Goal: Task Accomplishment & Management: Manage account settings

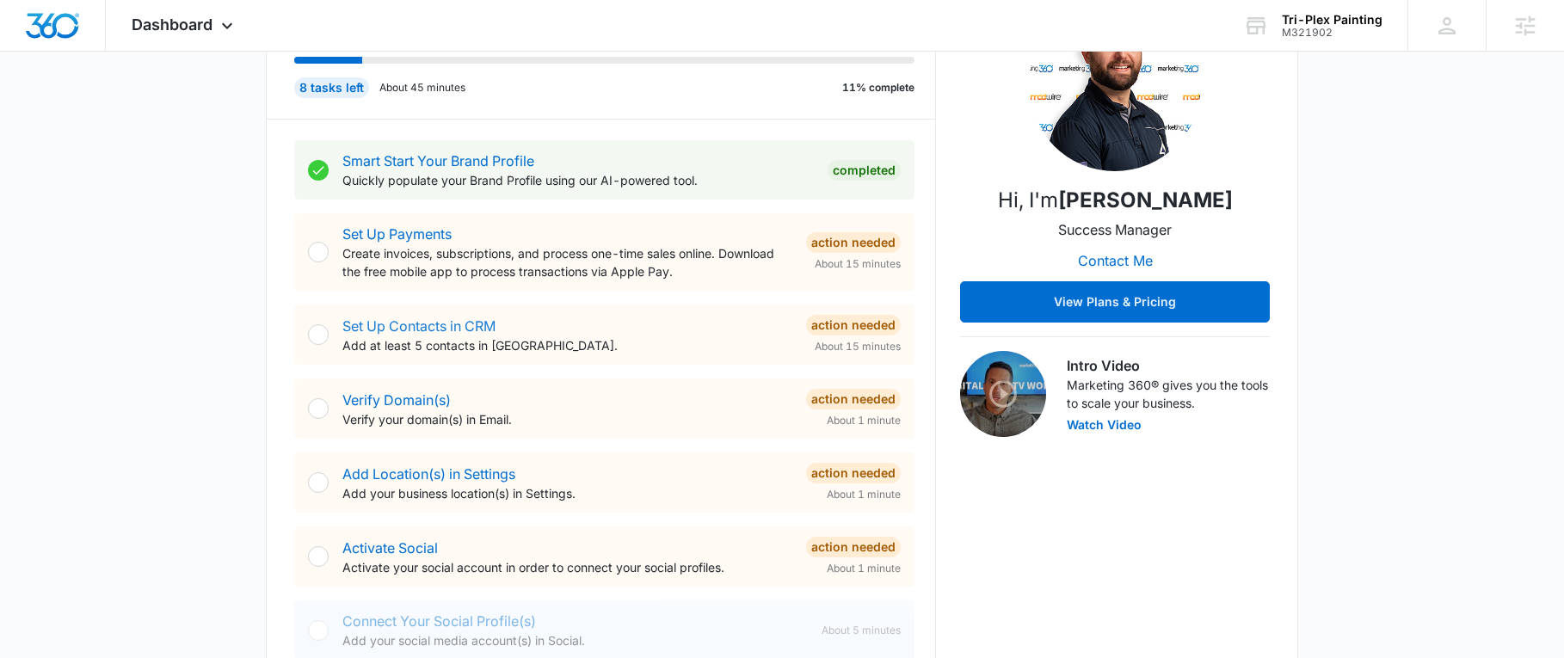
scroll to position [344, 0]
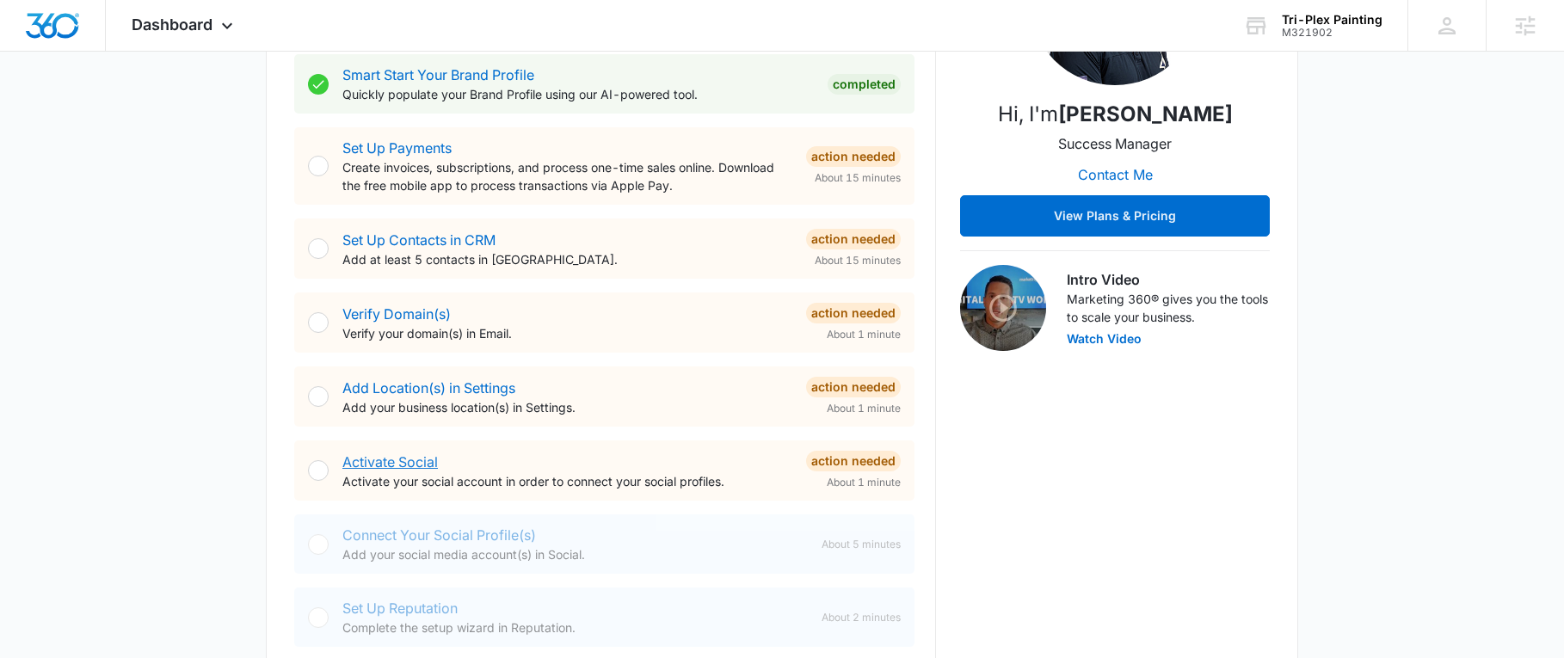
click at [395, 456] on link "Activate Social" at bounding box center [390, 461] width 96 height 17
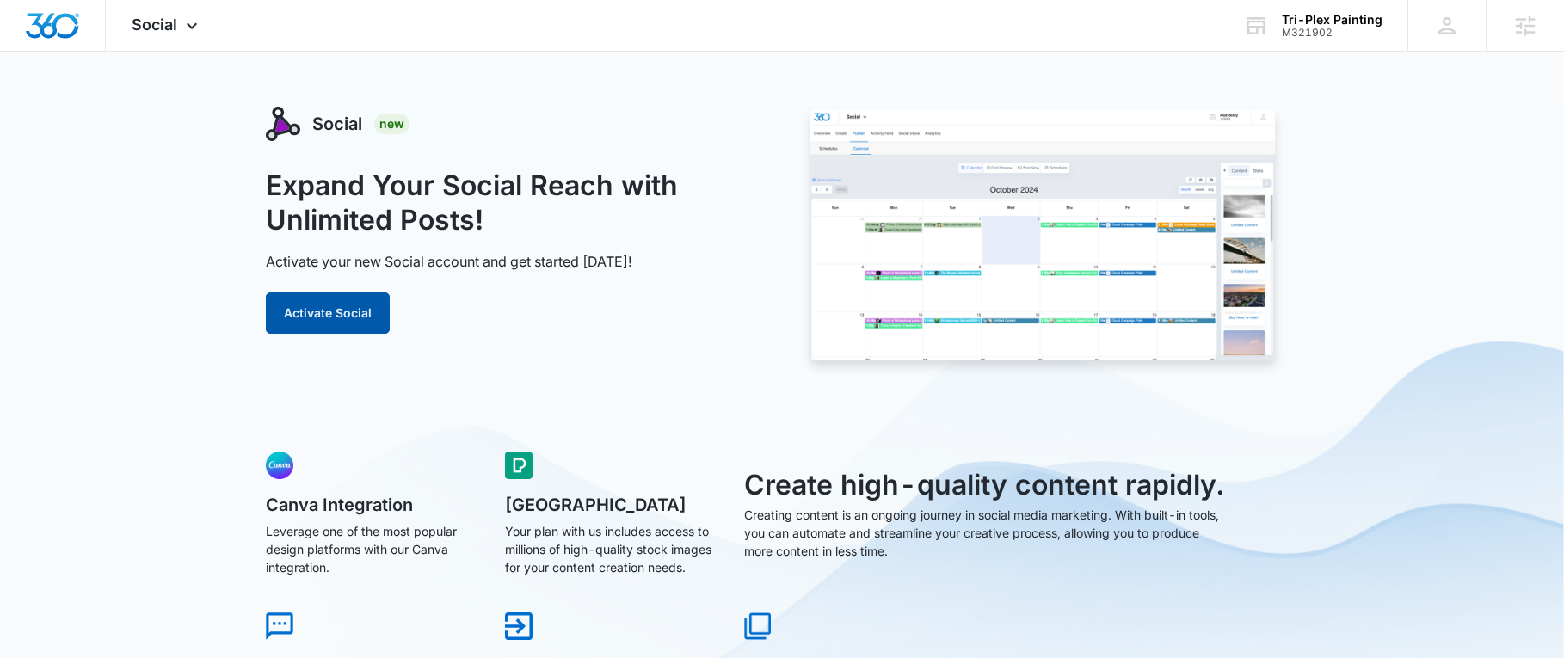
drag, startPoint x: 355, startPoint y: 309, endPoint x: 810, endPoint y: 259, distance: 457.9
click at [354, 310] on button "Activate Social" at bounding box center [328, 313] width 124 height 41
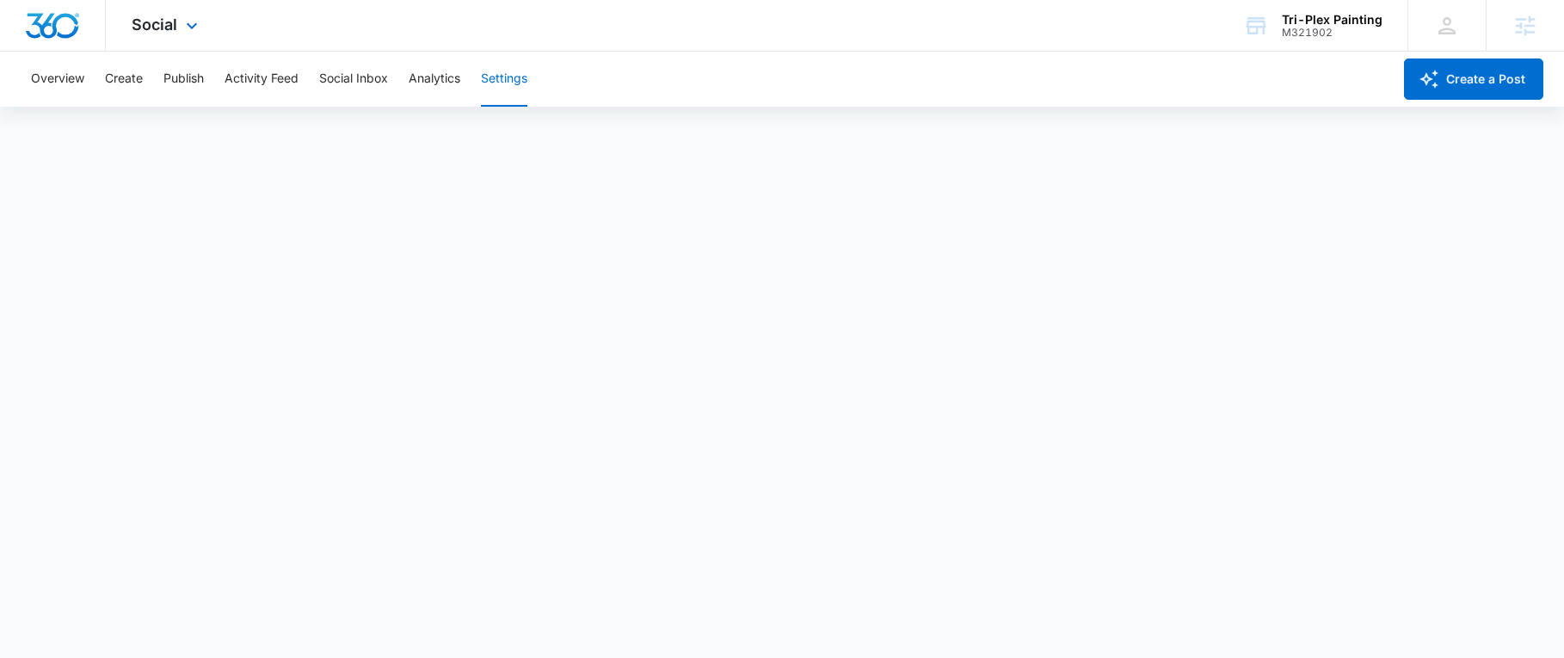
click at [52, 39] on div at bounding box center [53, 25] width 106 height 51
click at [45, 19] on img "Dashboard" at bounding box center [52, 26] width 55 height 26
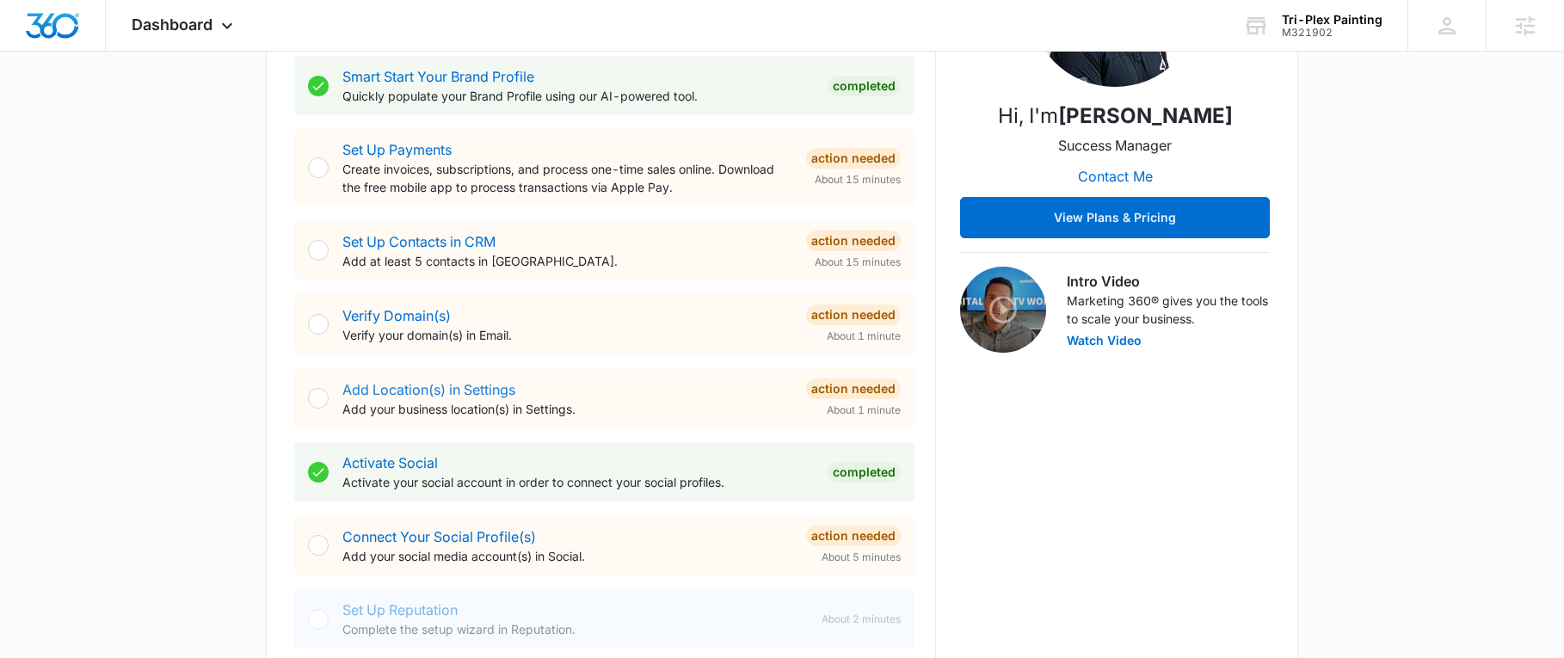
scroll to position [344, 0]
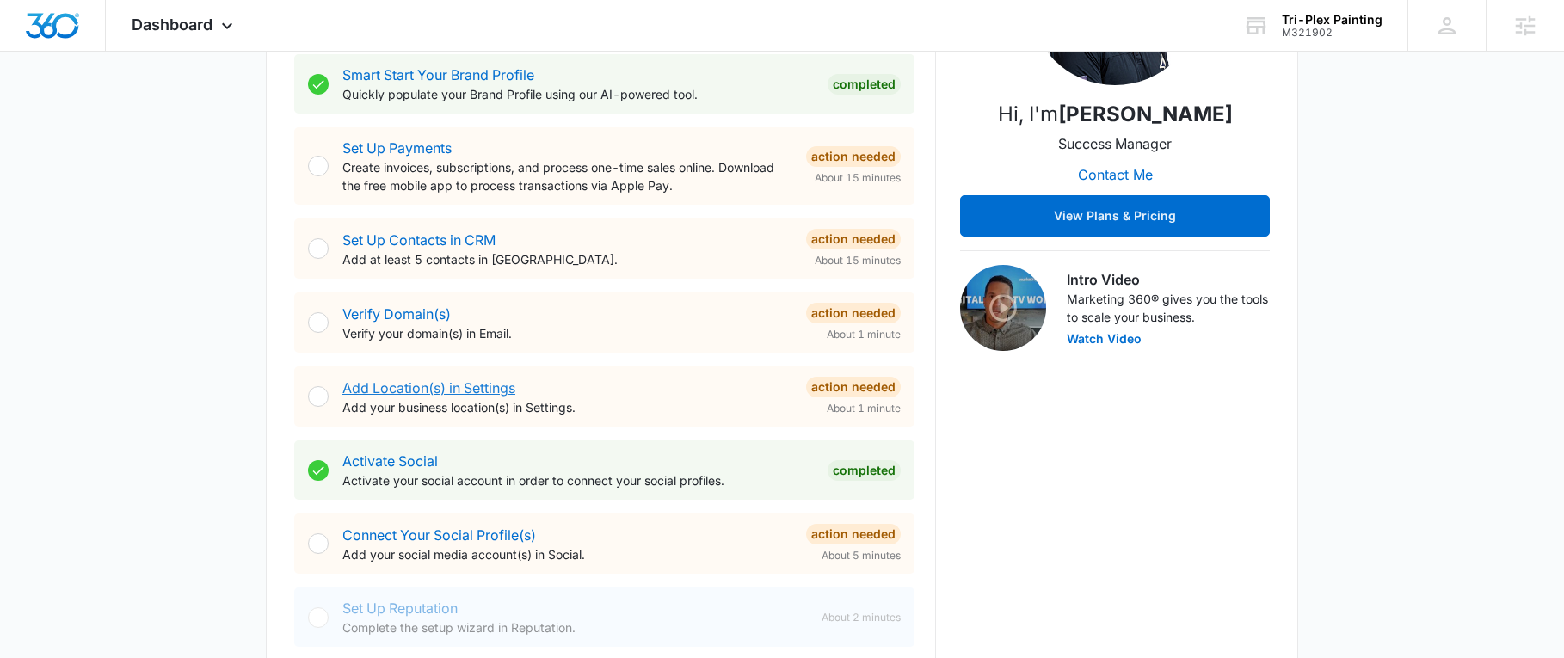
click at [472, 382] on link "Add Location(s) in Settings" at bounding box center [428, 387] width 173 height 17
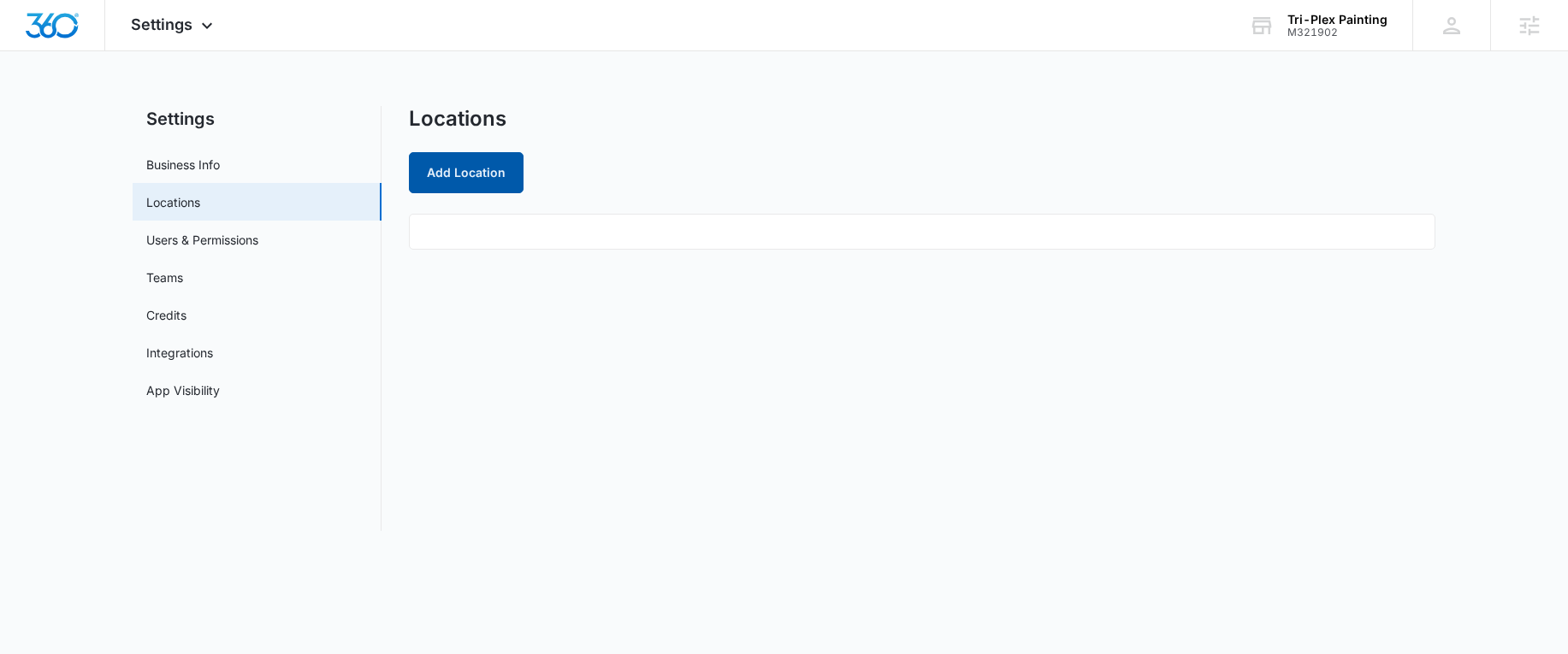
click at [452, 158] on button "Add Location" at bounding box center [465, 172] width 114 height 41
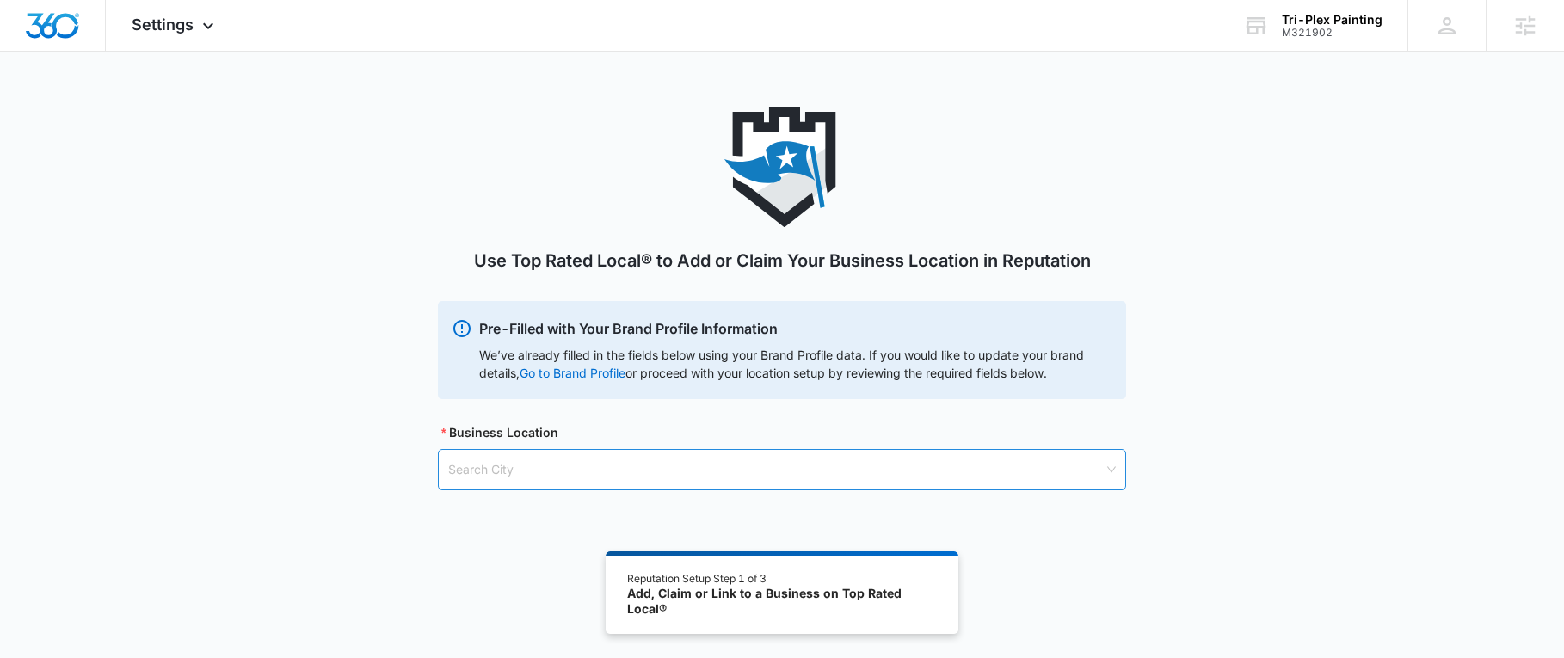
click at [513, 479] on input "search" at bounding box center [776, 470] width 656 height 40
type input "Littleton"
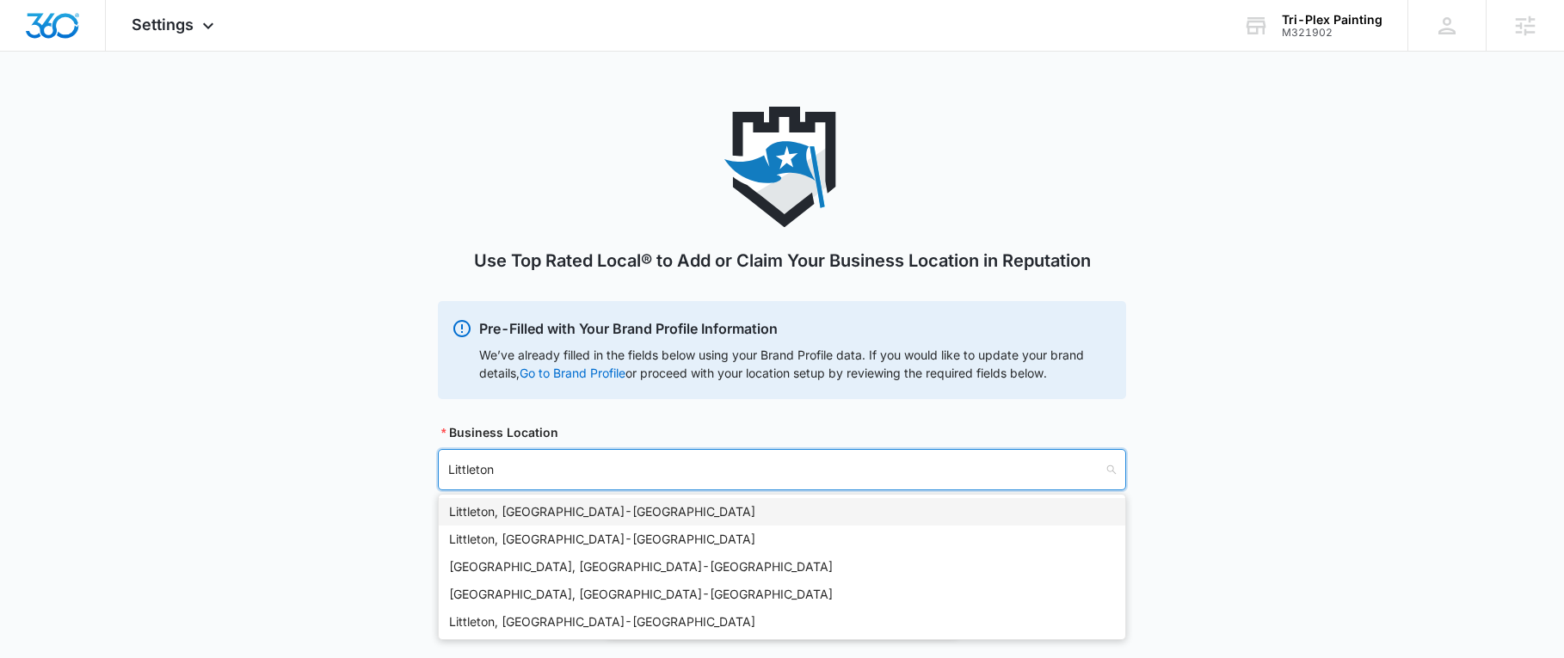
click at [558, 508] on div "Littleton, CO - USA" at bounding box center [782, 511] width 666 height 19
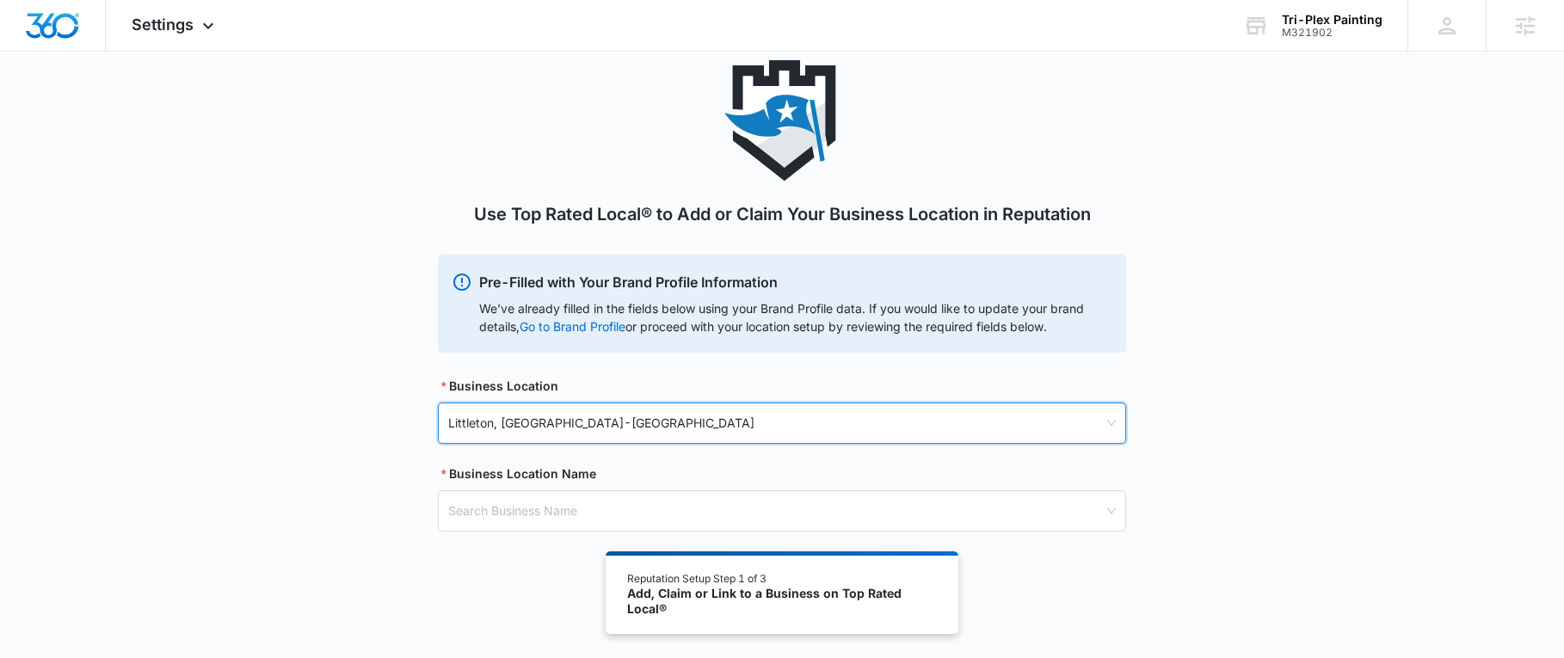
scroll to position [86, 0]
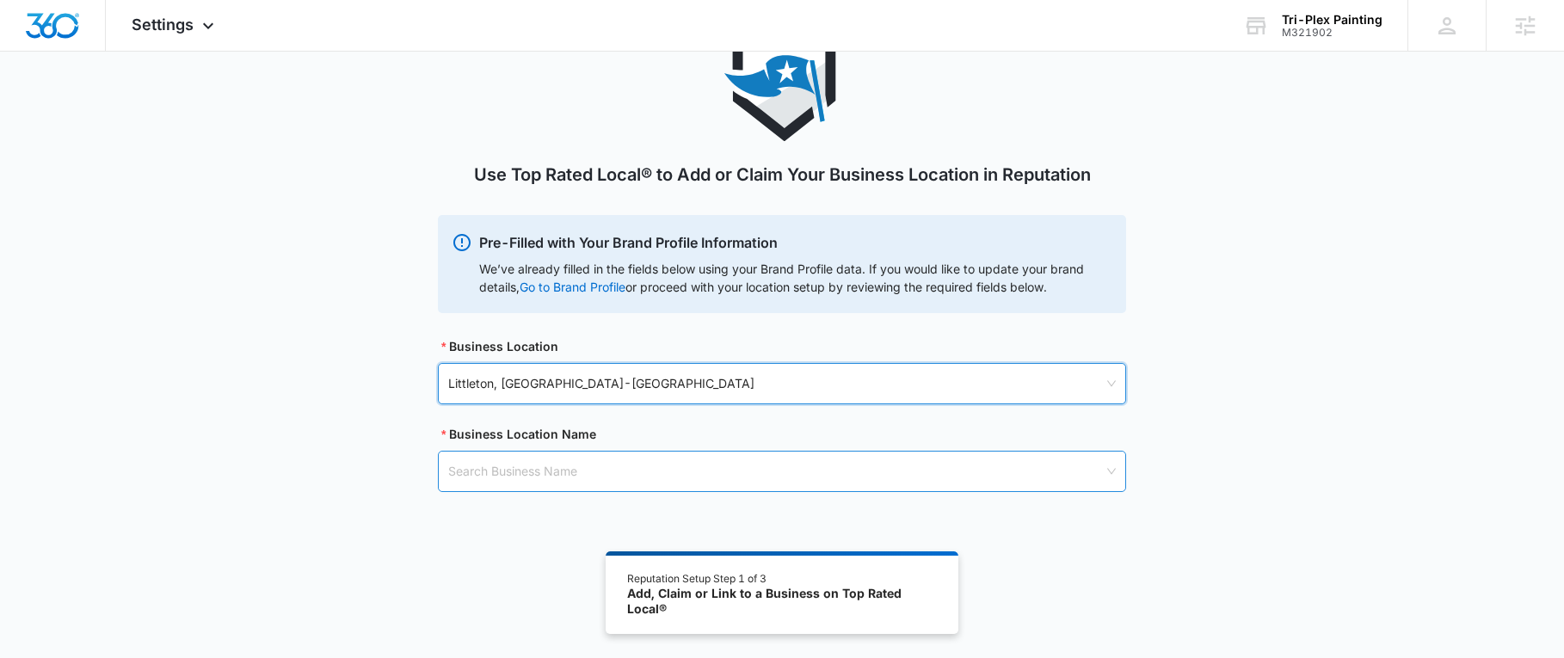
click at [488, 471] on input "search" at bounding box center [776, 472] width 656 height 40
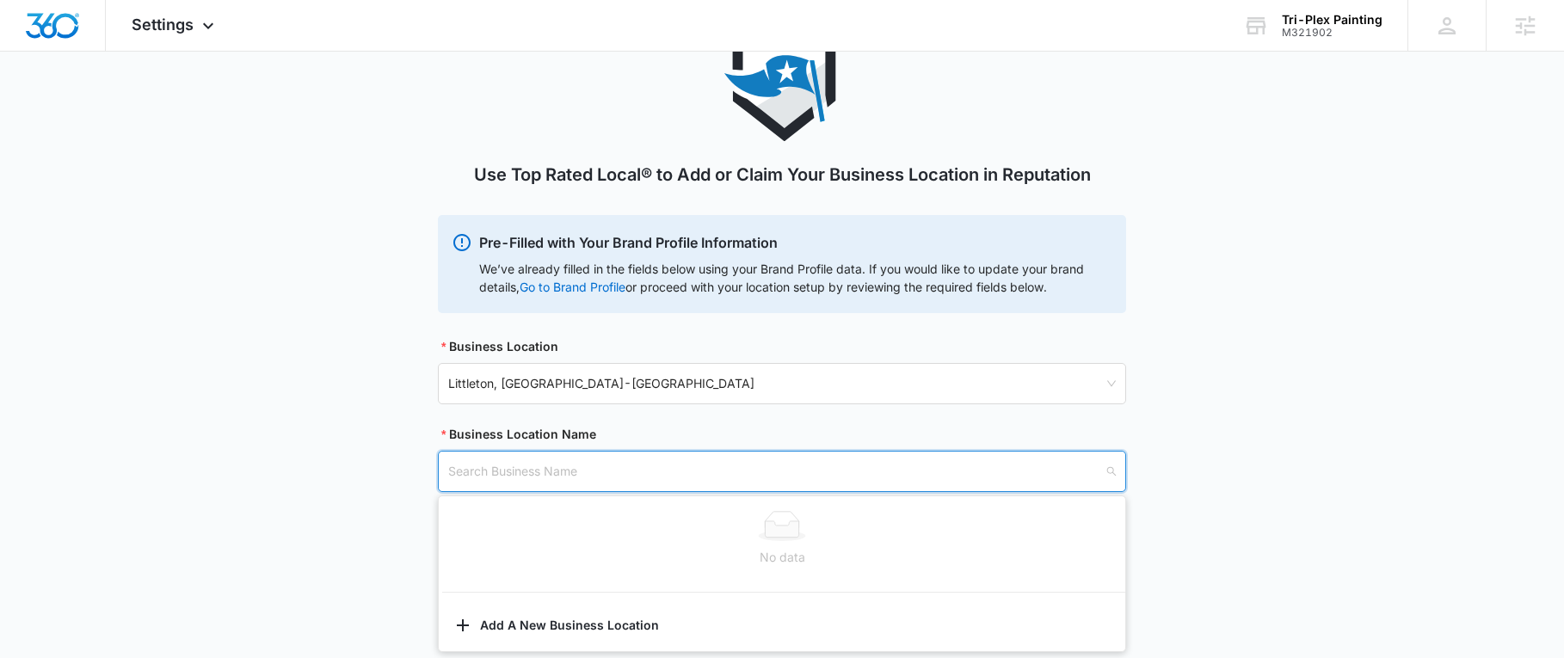
click at [297, 444] on div "Use Top Rated Local® to Add or Claim Your Business Location in Reputation Pre-F…" at bounding box center [782, 277] width 1564 height 513
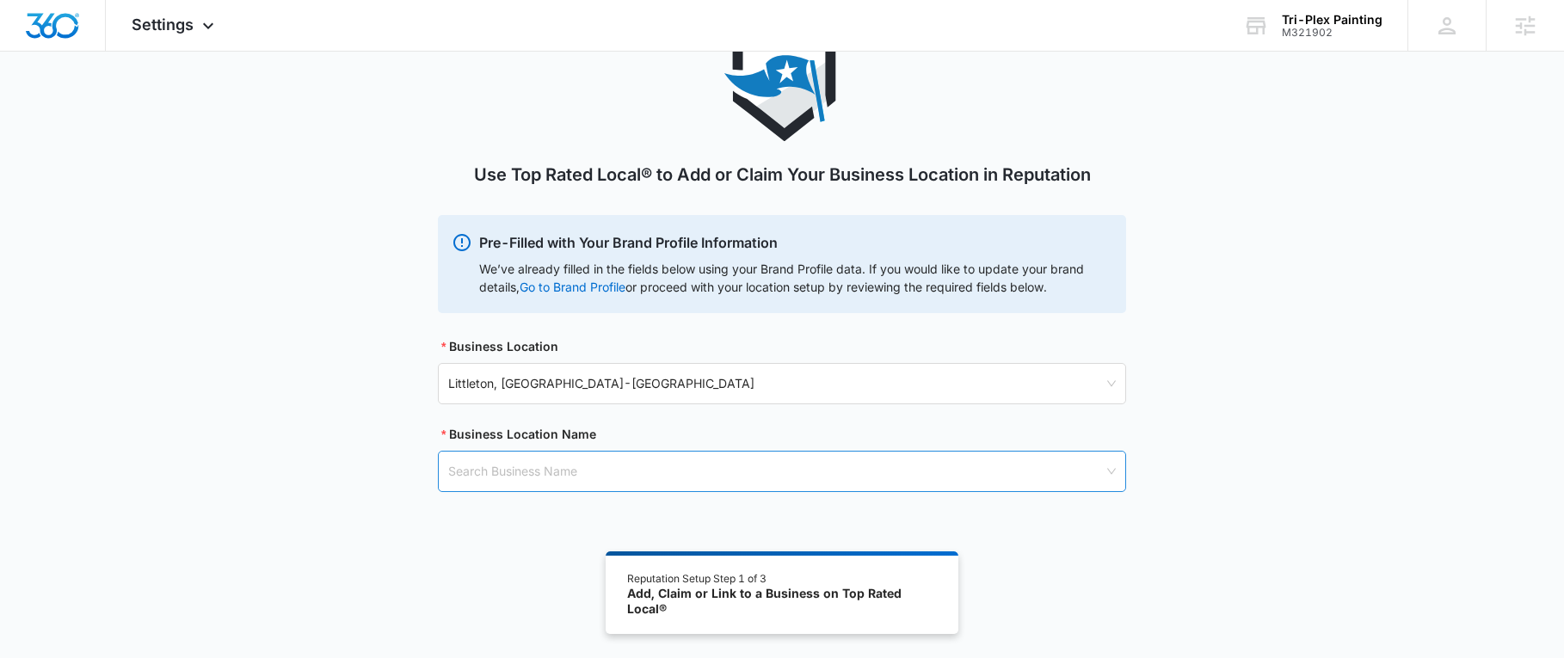
click at [514, 475] on input "search" at bounding box center [776, 472] width 656 height 40
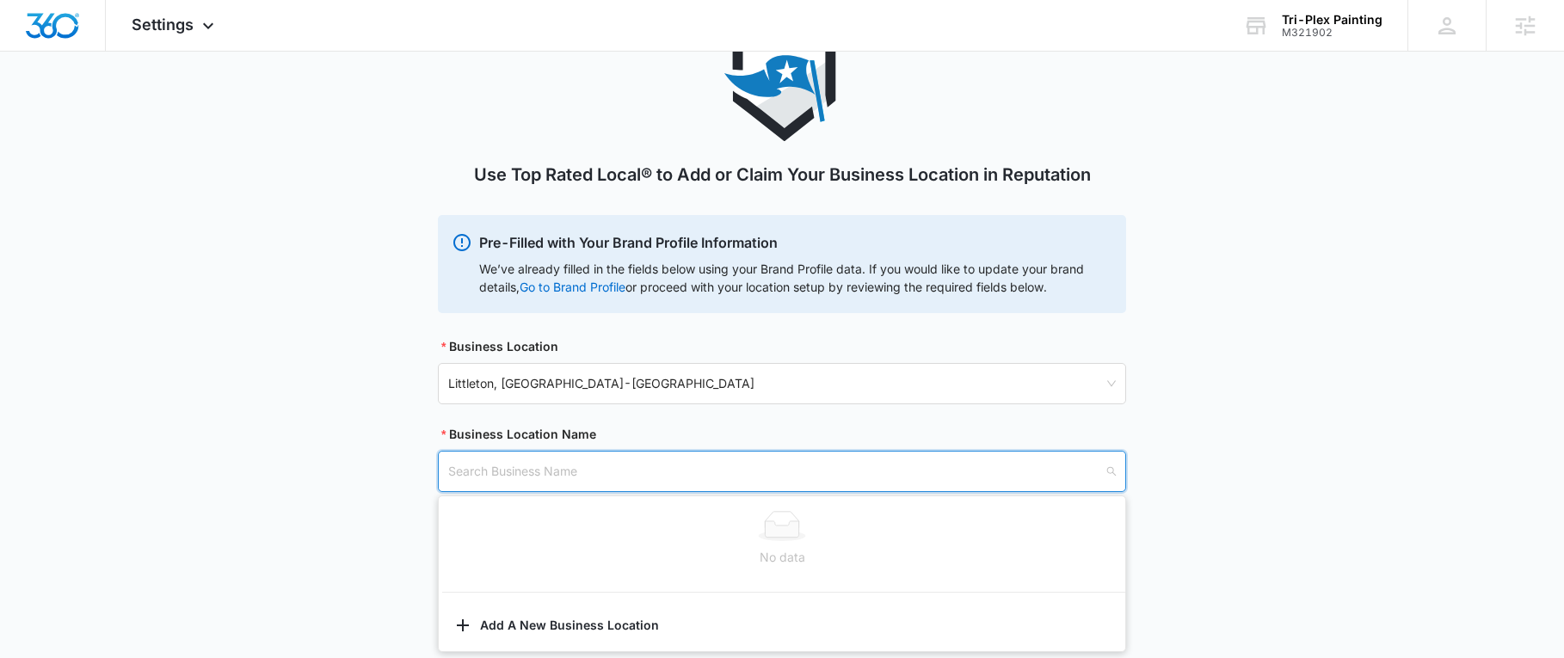
paste input "Tri-Plex Painting"
type input "Tri-Plex Painting"
click at [519, 634] on div "Use Top Rated Local® to Add or Claim Your Business Location in Reputation Pre-F…" at bounding box center [782, 344] width 1564 height 646
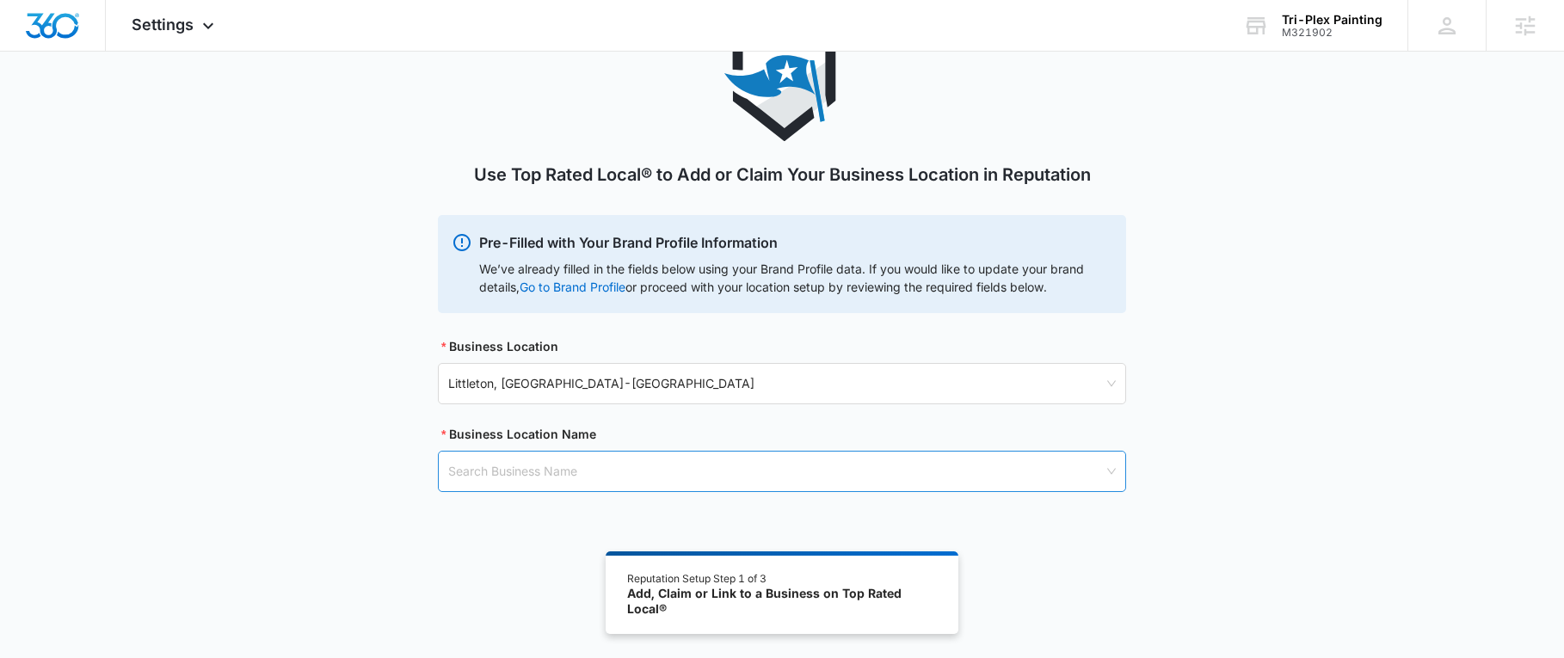
click at [510, 468] on input "search" at bounding box center [776, 472] width 656 height 40
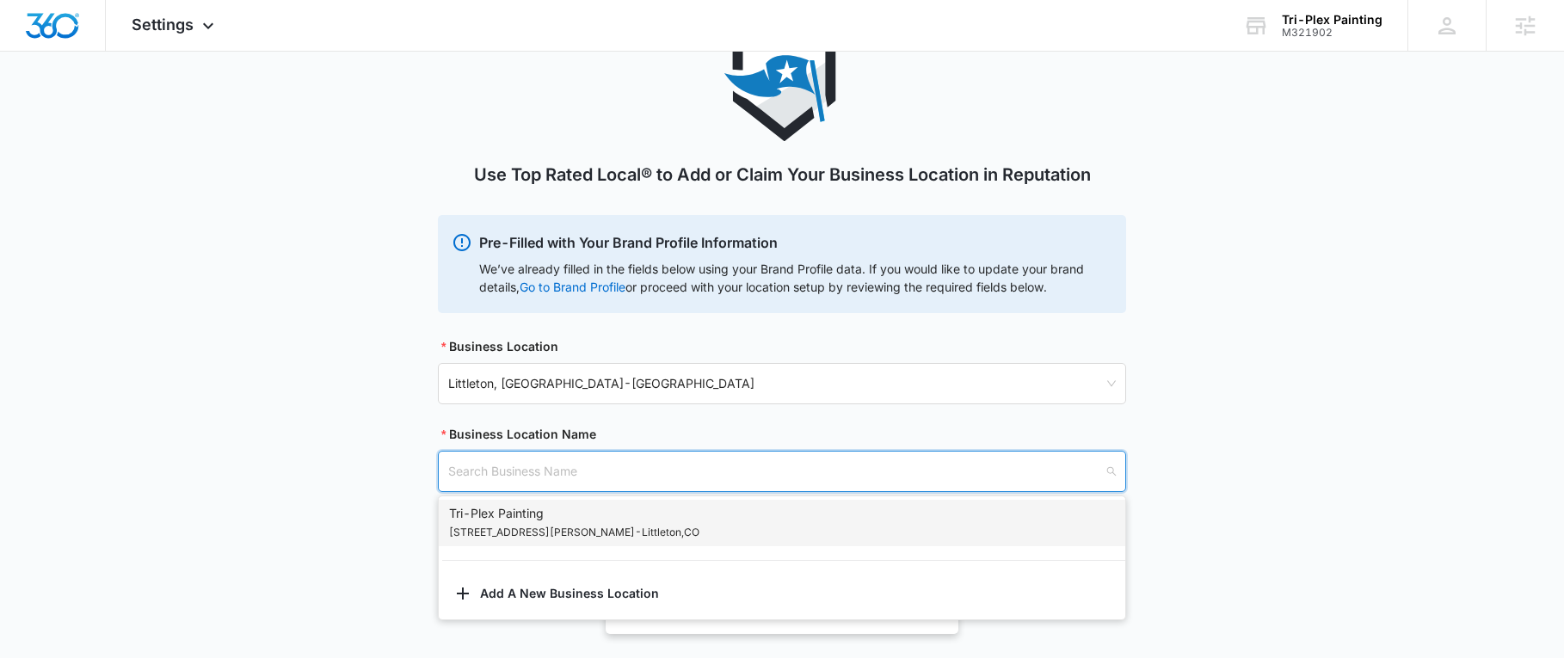
click at [521, 521] on div "Tri-Plex Painting 5135 South Taft Way - Littleton , CO" at bounding box center [574, 523] width 250 height 38
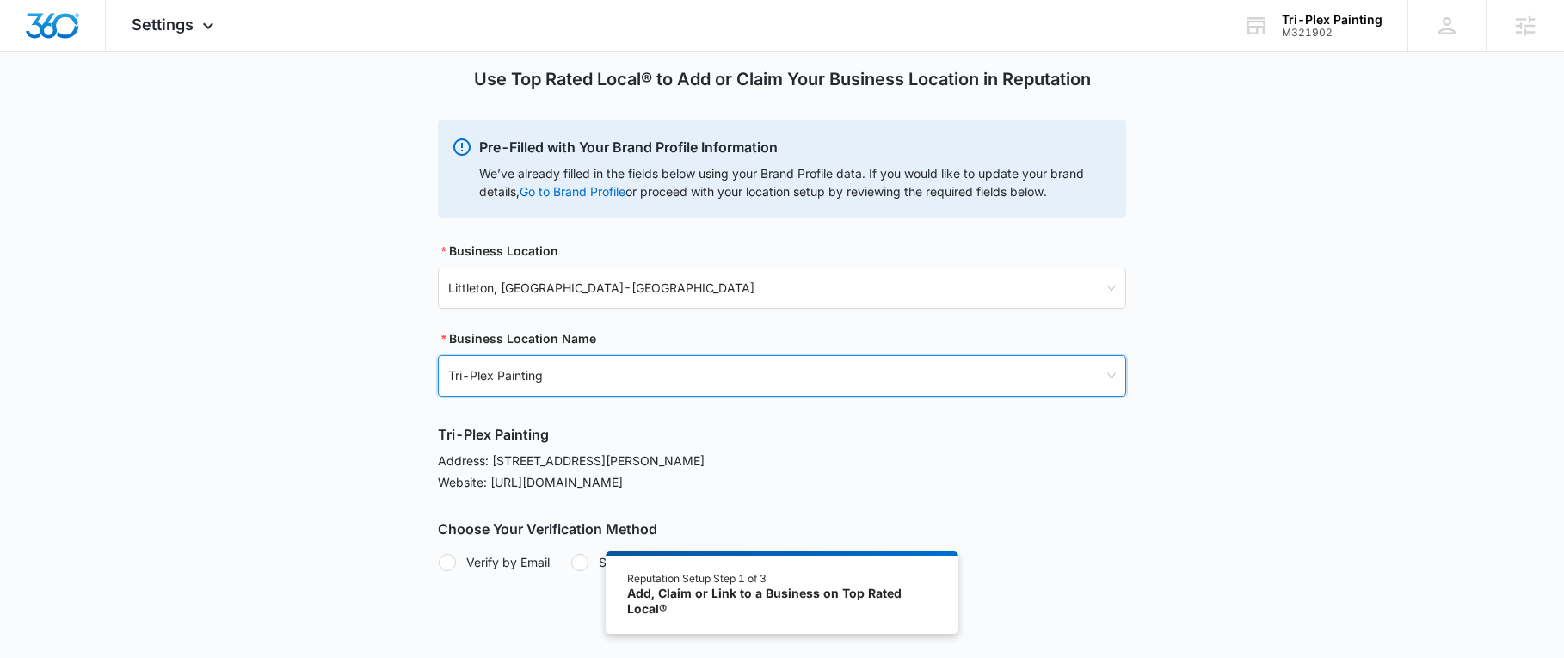
scroll to position [231, 0]
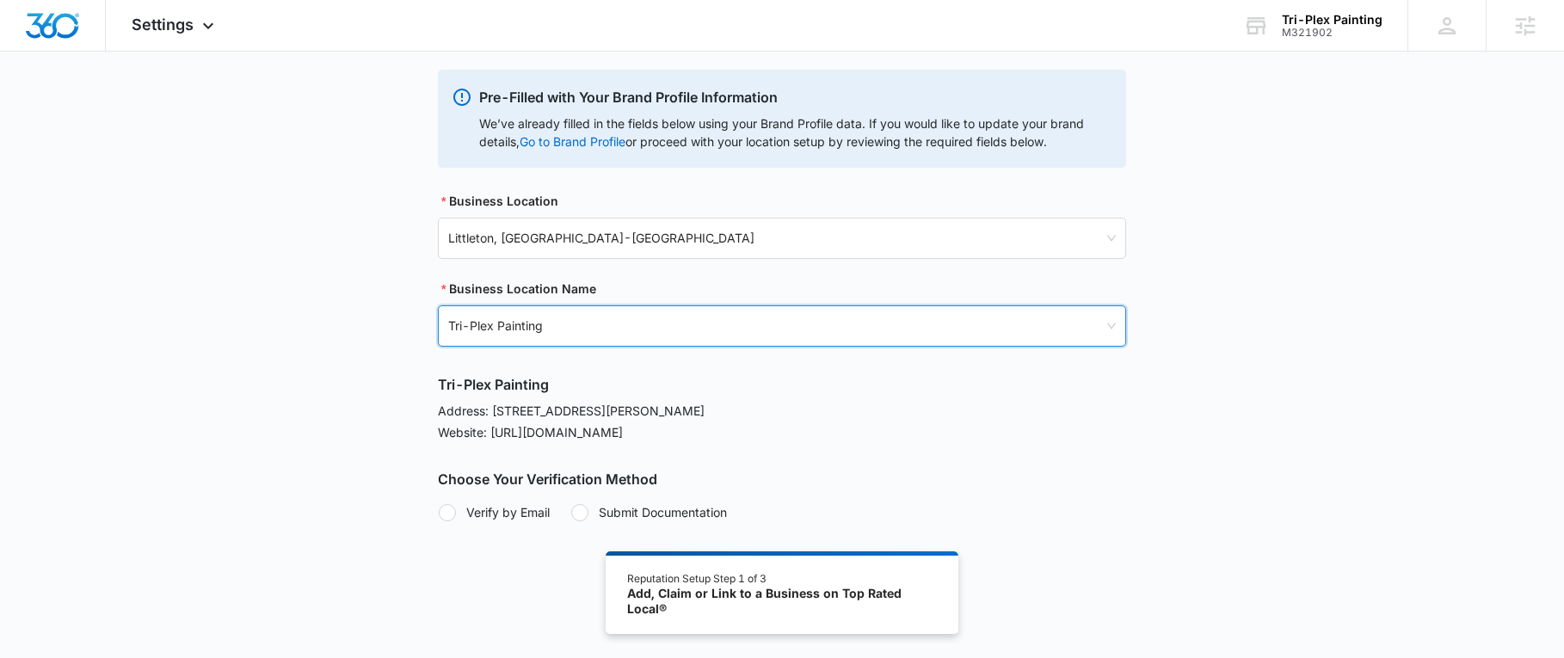
click at [451, 510] on div at bounding box center [447, 512] width 17 height 17
click at [439, 512] on input "Verify by Email" at bounding box center [438, 512] width 1 height 1
radio input "true"
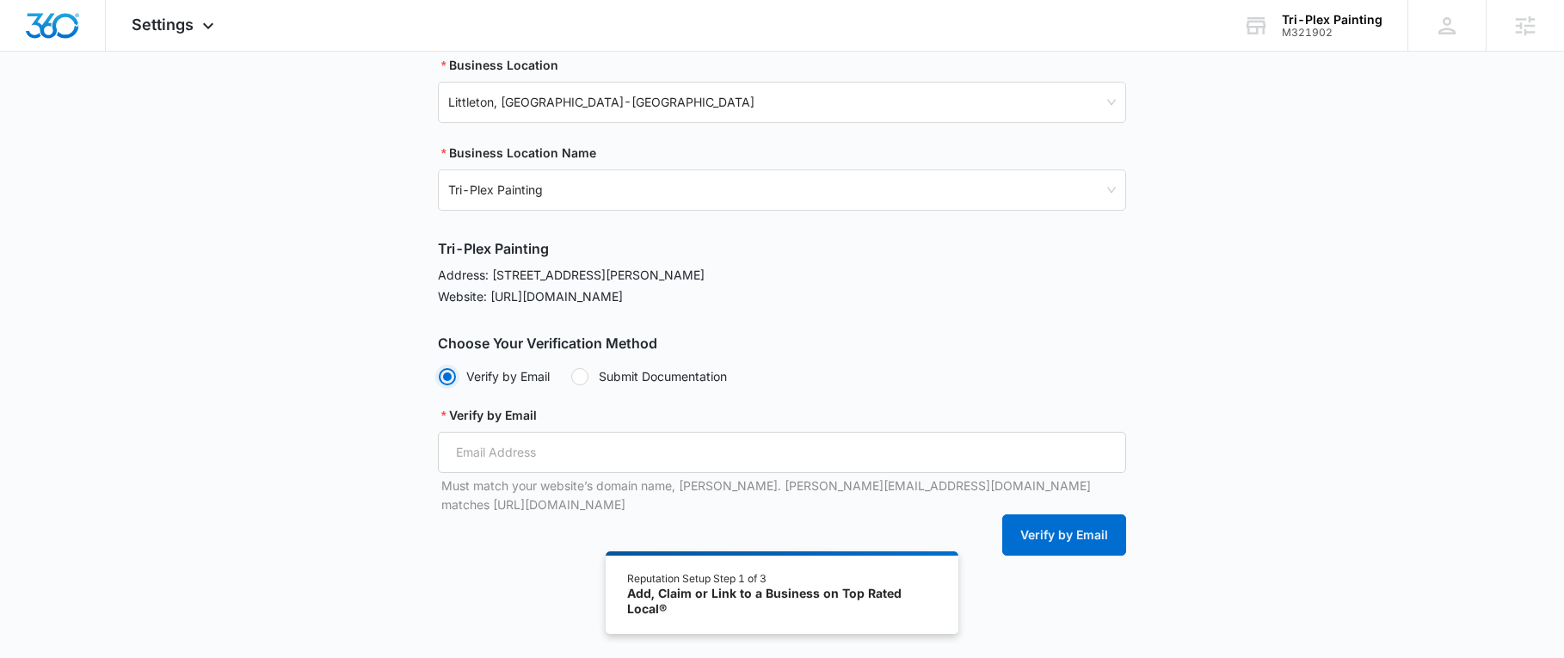
scroll to position [383, 0]
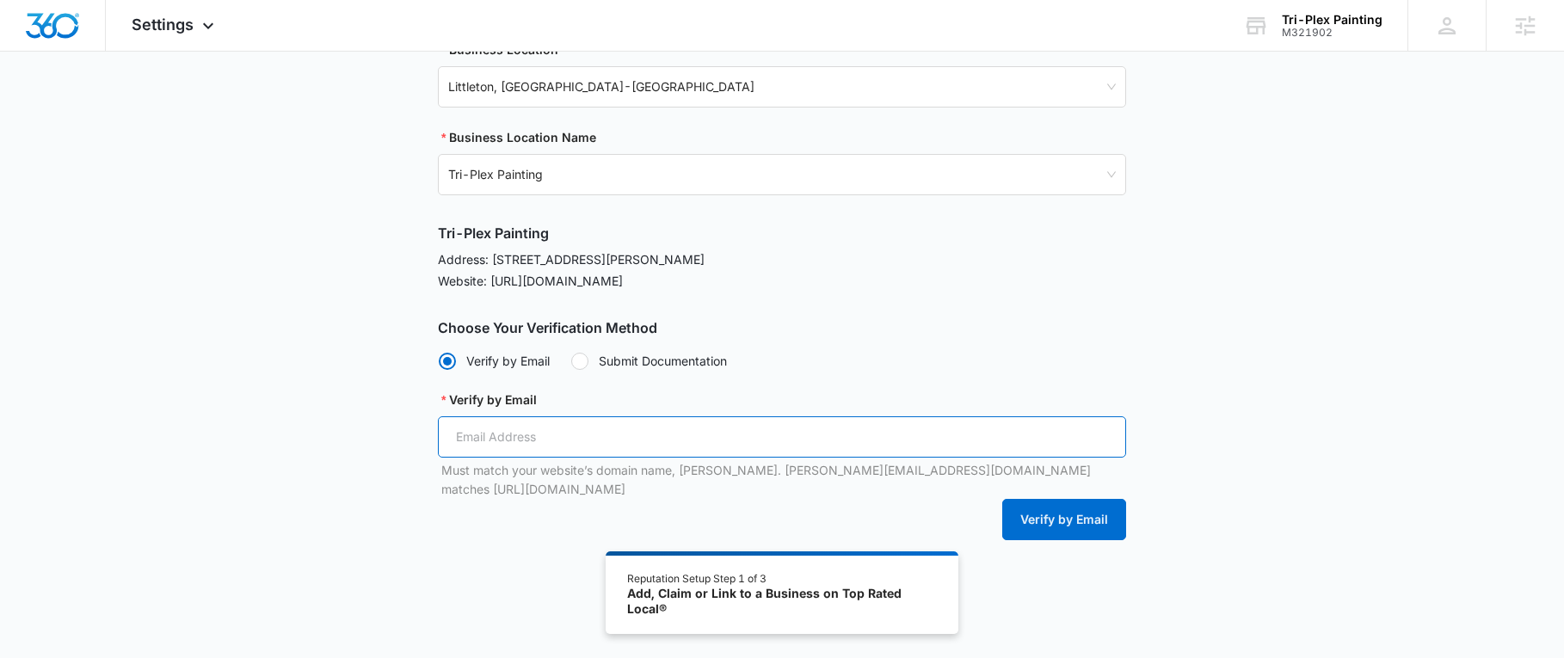
click at [509, 448] on input "Verify by Email" at bounding box center [782, 436] width 688 height 41
paste input "taylor@tri-plexpainting.com"
type input "taylor@tri-plexpainting.com"
click at [1054, 505] on button "Verify by Email" at bounding box center [1064, 519] width 124 height 41
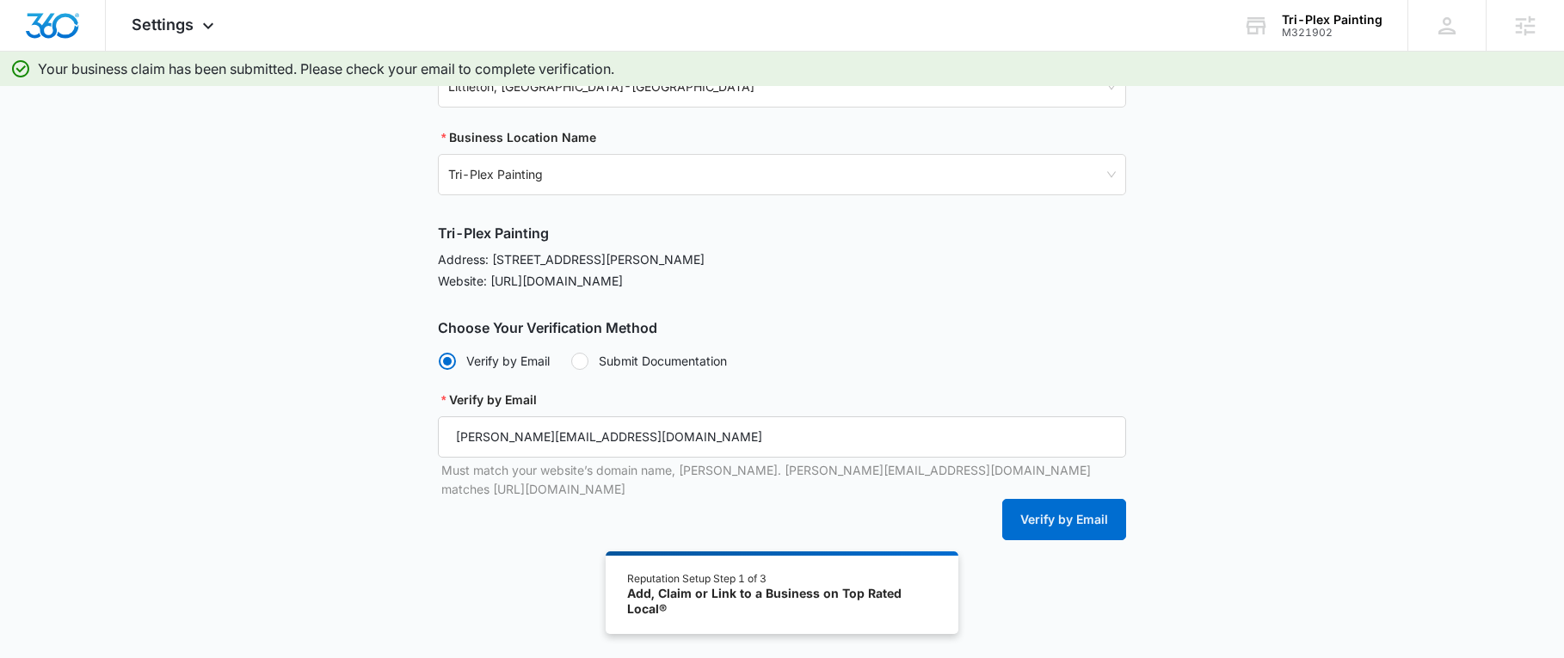
scroll to position [0, 0]
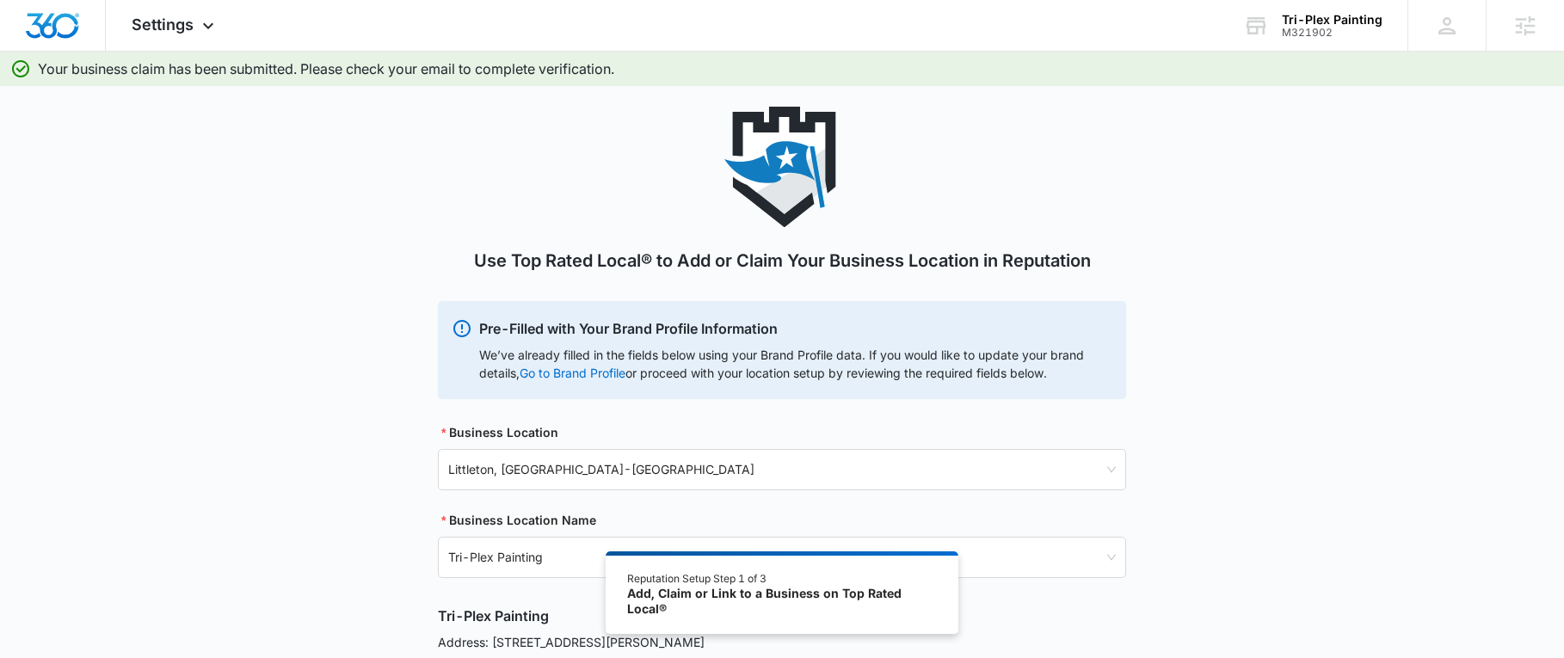
drag, startPoint x: 67, startPoint y: 28, endPoint x: 188, endPoint y: 54, distance: 123.4
click at [66, 27] on img "Dashboard" at bounding box center [52, 26] width 55 height 26
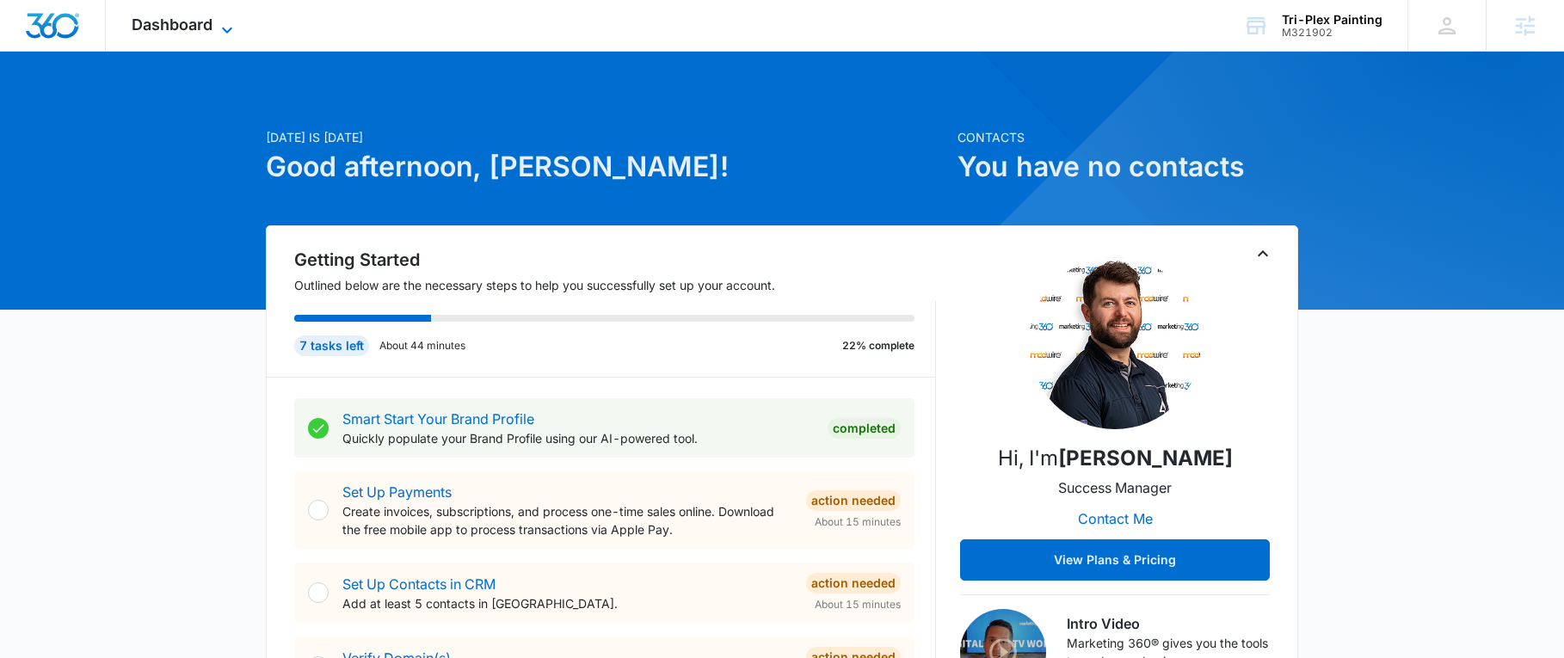
click at [170, 25] on span "Dashboard" at bounding box center [172, 24] width 81 height 18
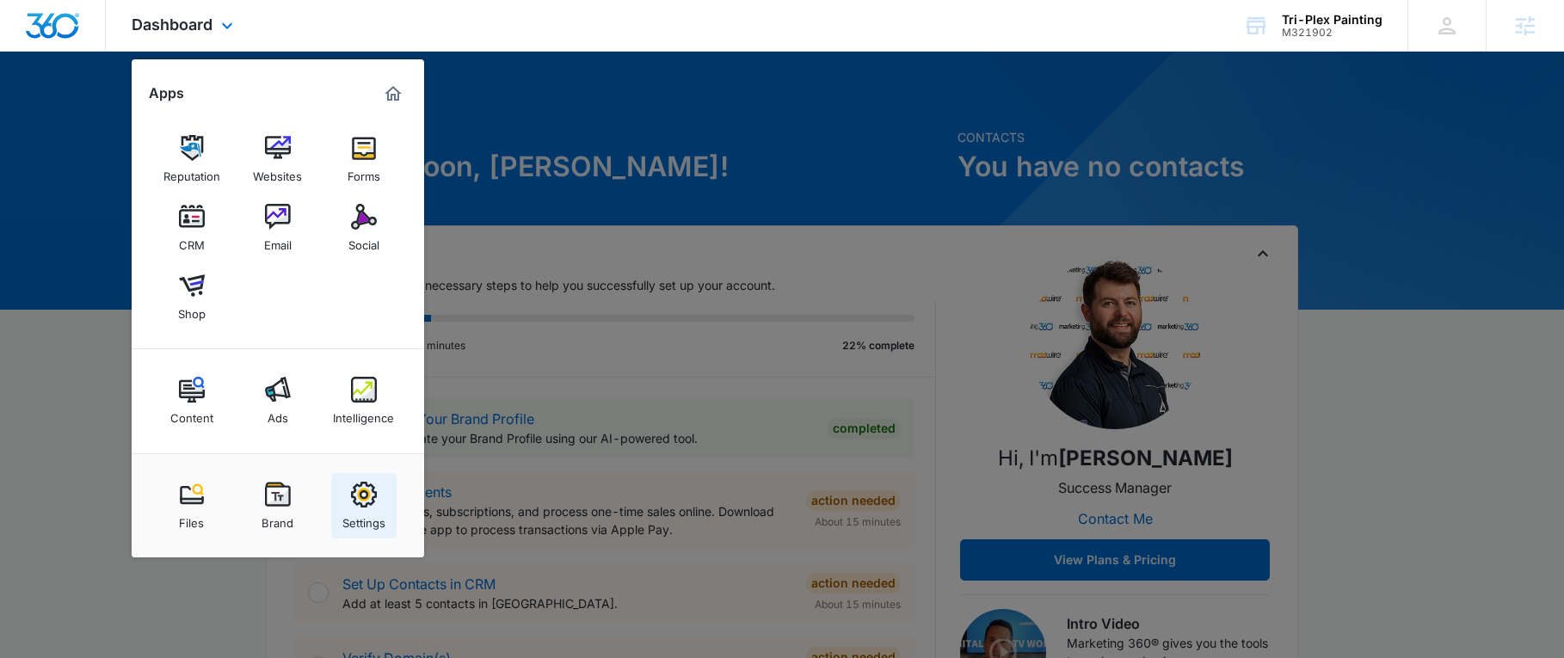
click at [370, 501] on img at bounding box center [364, 495] width 26 height 26
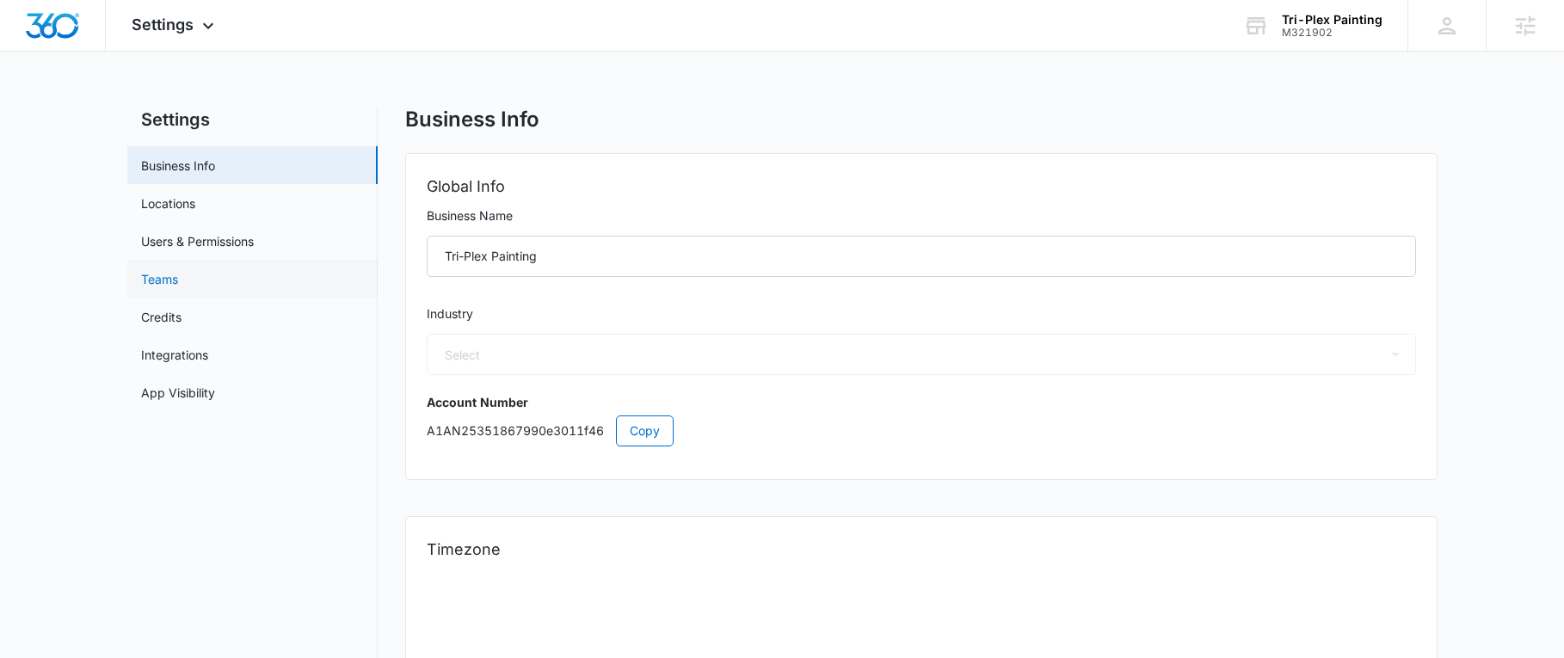
select select "9"
select select "US"
select select "America/Denver"
click at [200, 386] on link "App Visibility" at bounding box center [178, 393] width 74 height 18
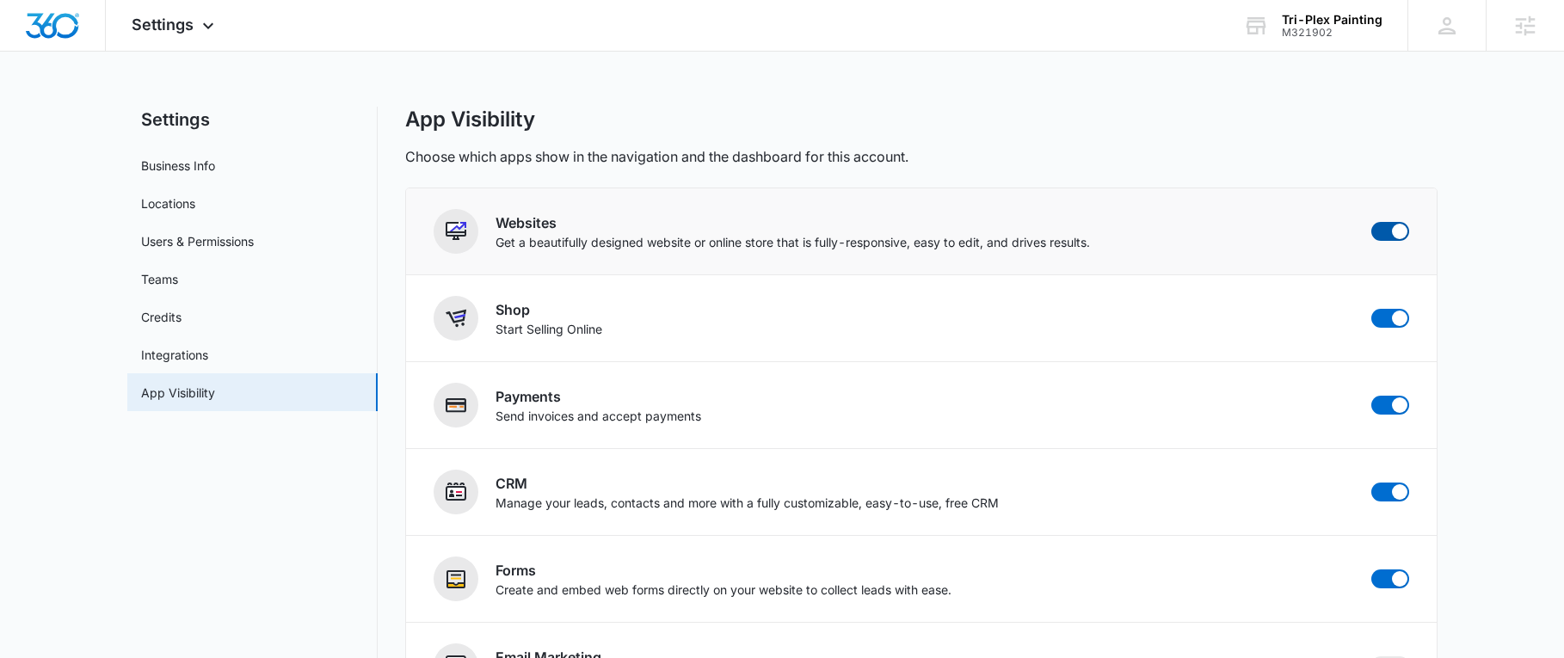
click at [1400, 231] on span at bounding box center [1399, 231] width 15 height 15
click at [1371, 222] on input "checkbox" at bounding box center [1371, 221] width 1 height 1
checkbox input "false"
click at [1390, 316] on span at bounding box center [1390, 318] width 38 height 19
click at [1371, 309] on input "checkbox" at bounding box center [1371, 308] width 1 height 1
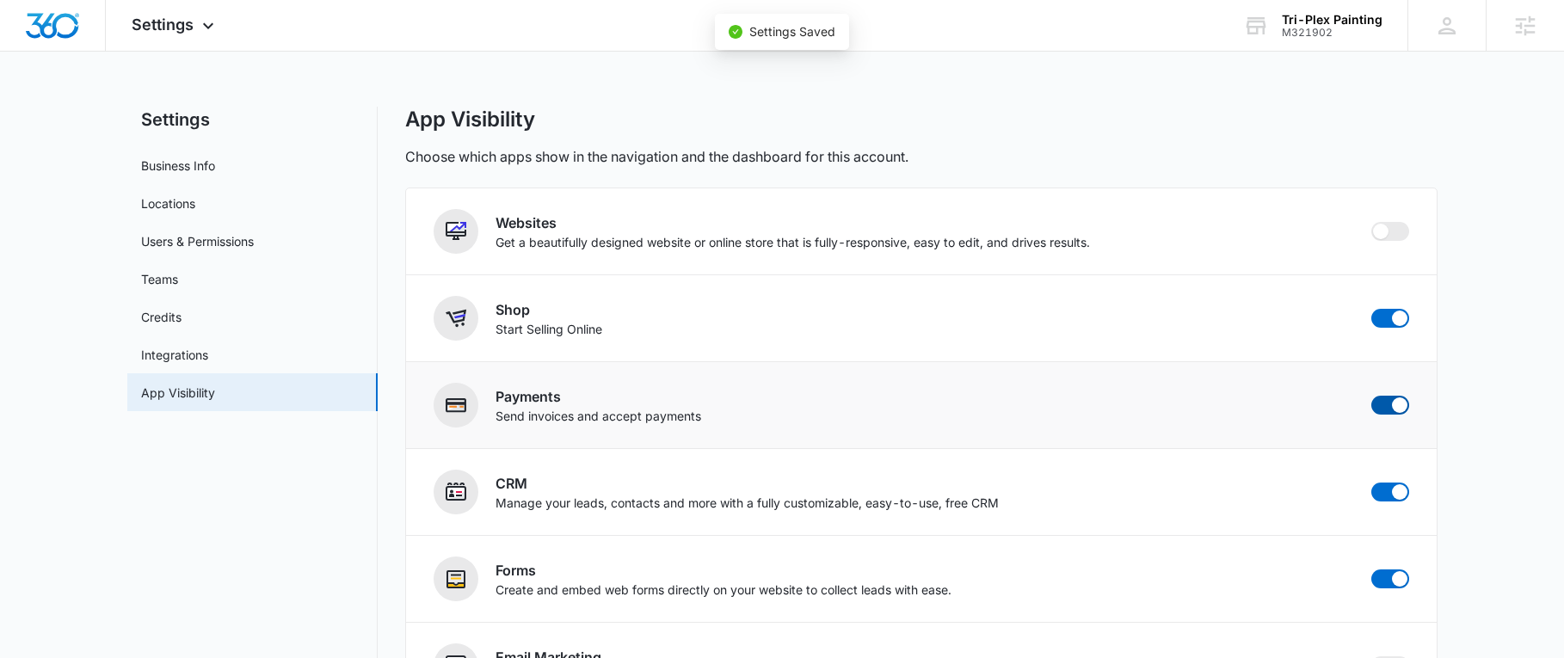
checkbox input "false"
click at [1390, 404] on span at bounding box center [1390, 405] width 38 height 19
click at [1371, 396] on input "checkbox" at bounding box center [1371, 395] width 1 height 1
checkbox input "false"
click at [188, 28] on span "Settings" at bounding box center [163, 24] width 62 height 18
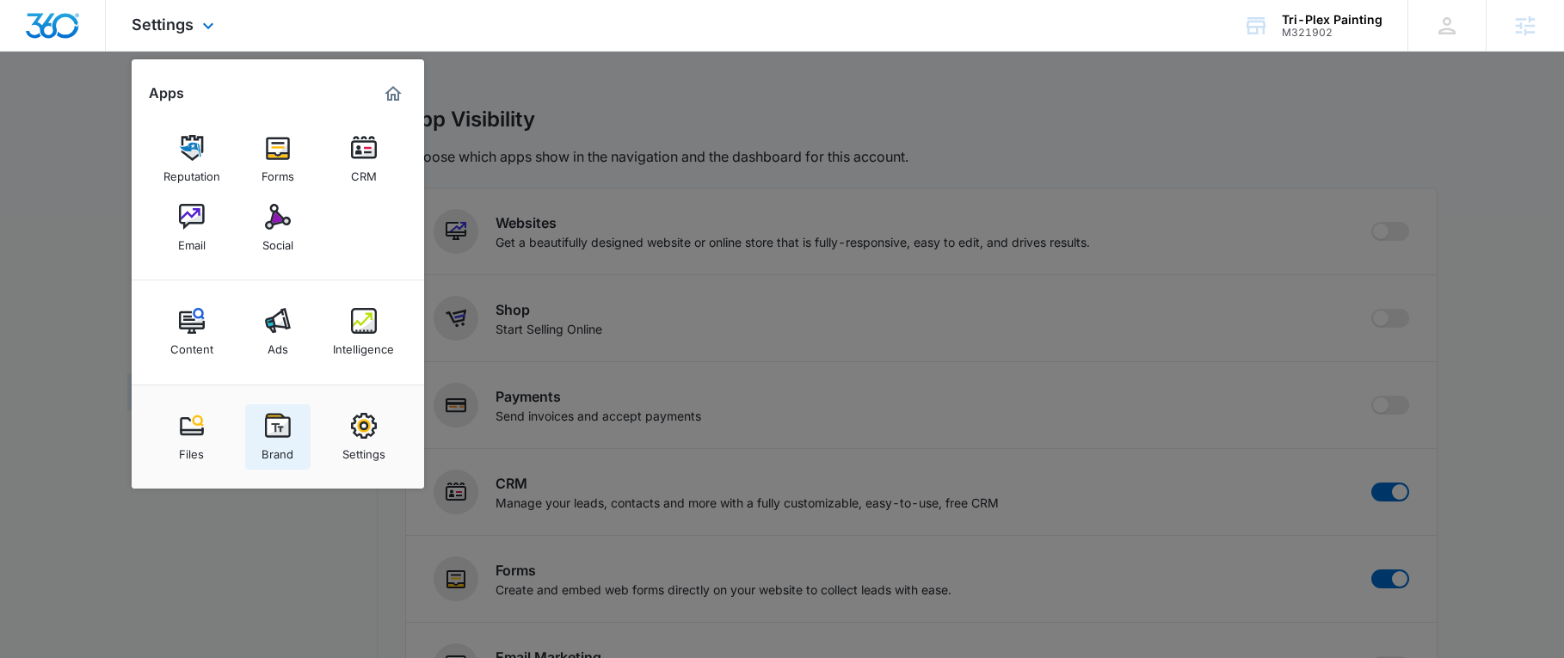
click at [270, 440] on div "Brand" at bounding box center [278, 450] width 32 height 22
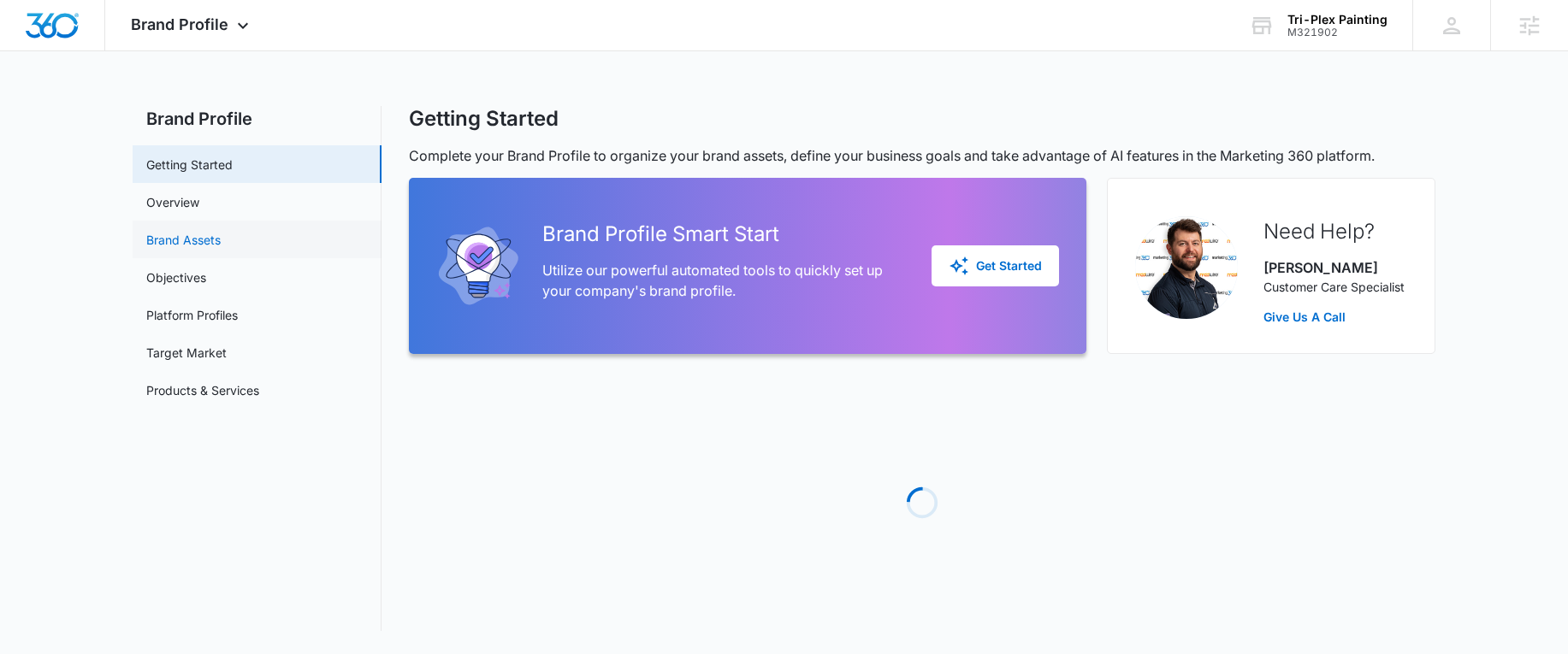
click at [202, 238] on link "Brand Assets" at bounding box center [183, 240] width 75 height 18
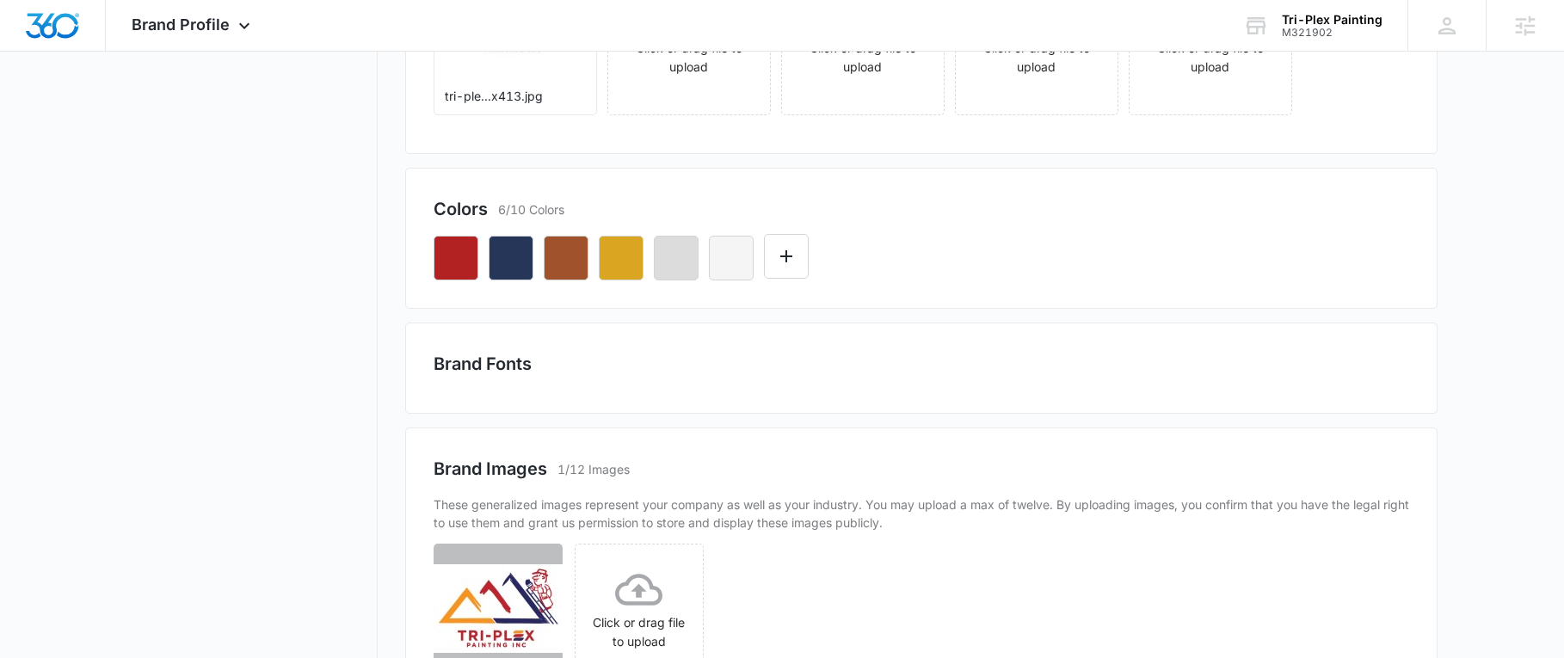
scroll to position [341, 0]
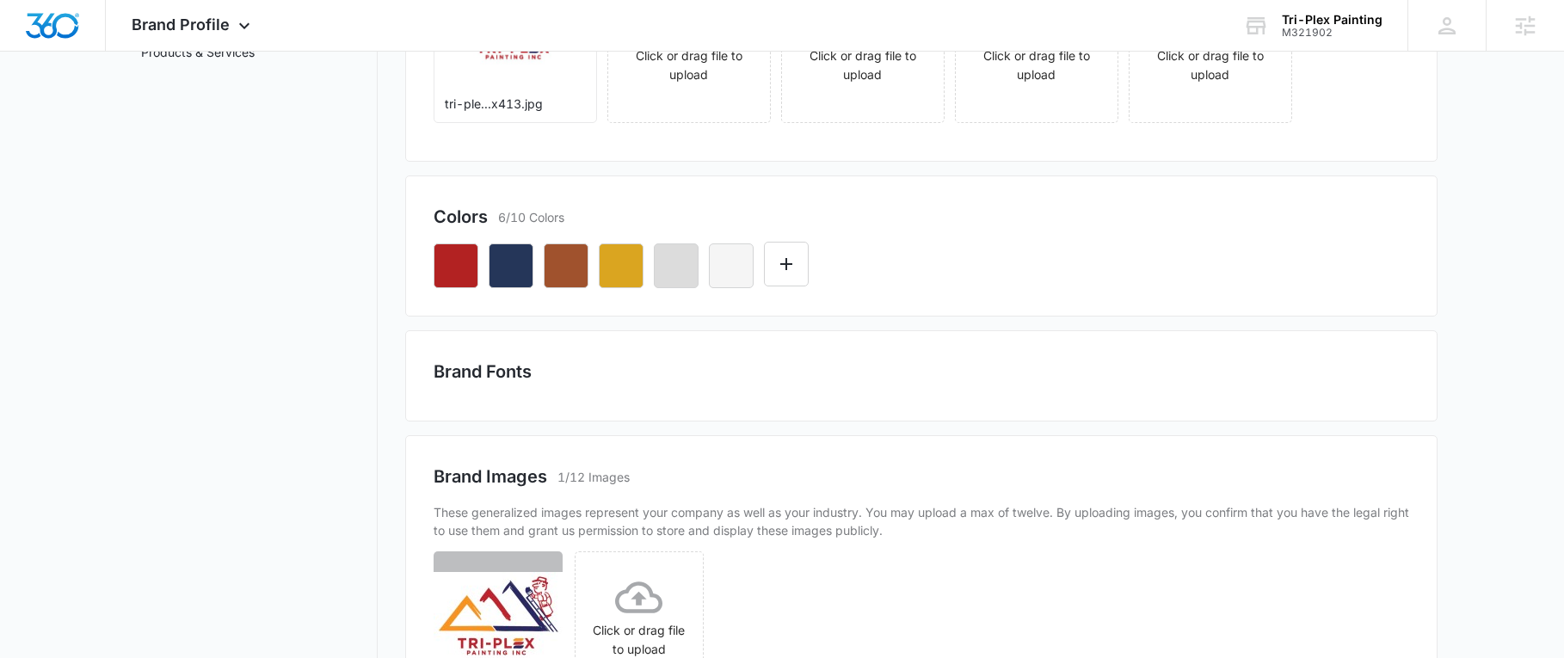
click at [515, 397] on div "Brand Fonts" at bounding box center [921, 375] width 1032 height 91
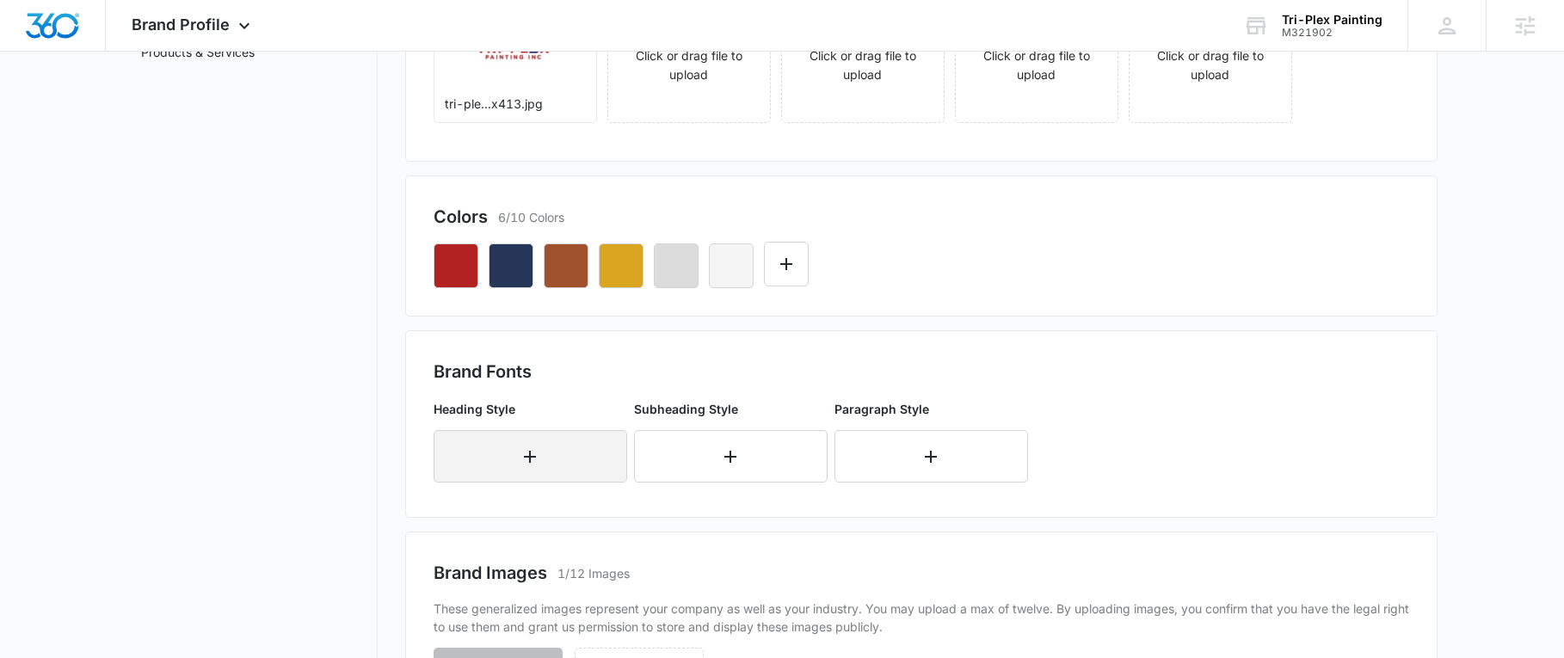
click at [561, 441] on button "button" at bounding box center [531, 456] width 194 height 52
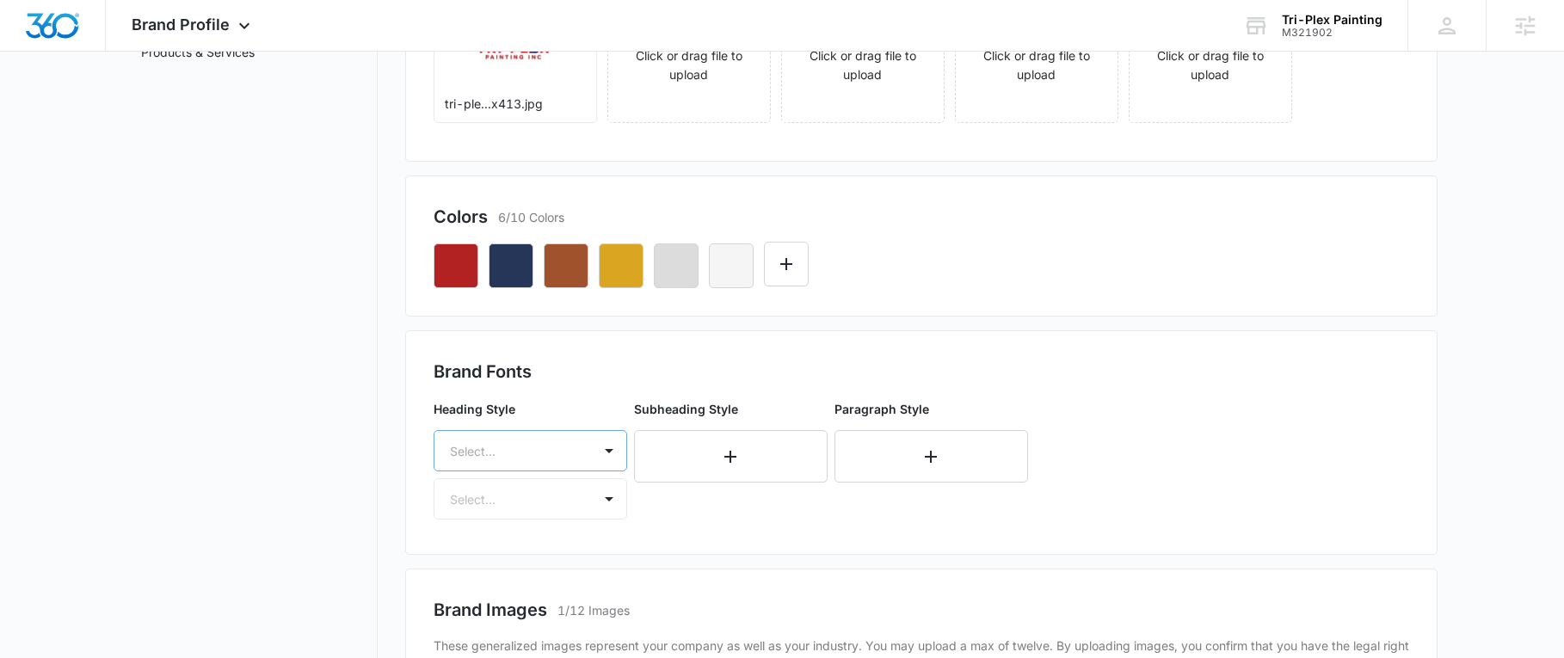
click at [527, 453] on div "Select..." at bounding box center [531, 450] width 194 height 41
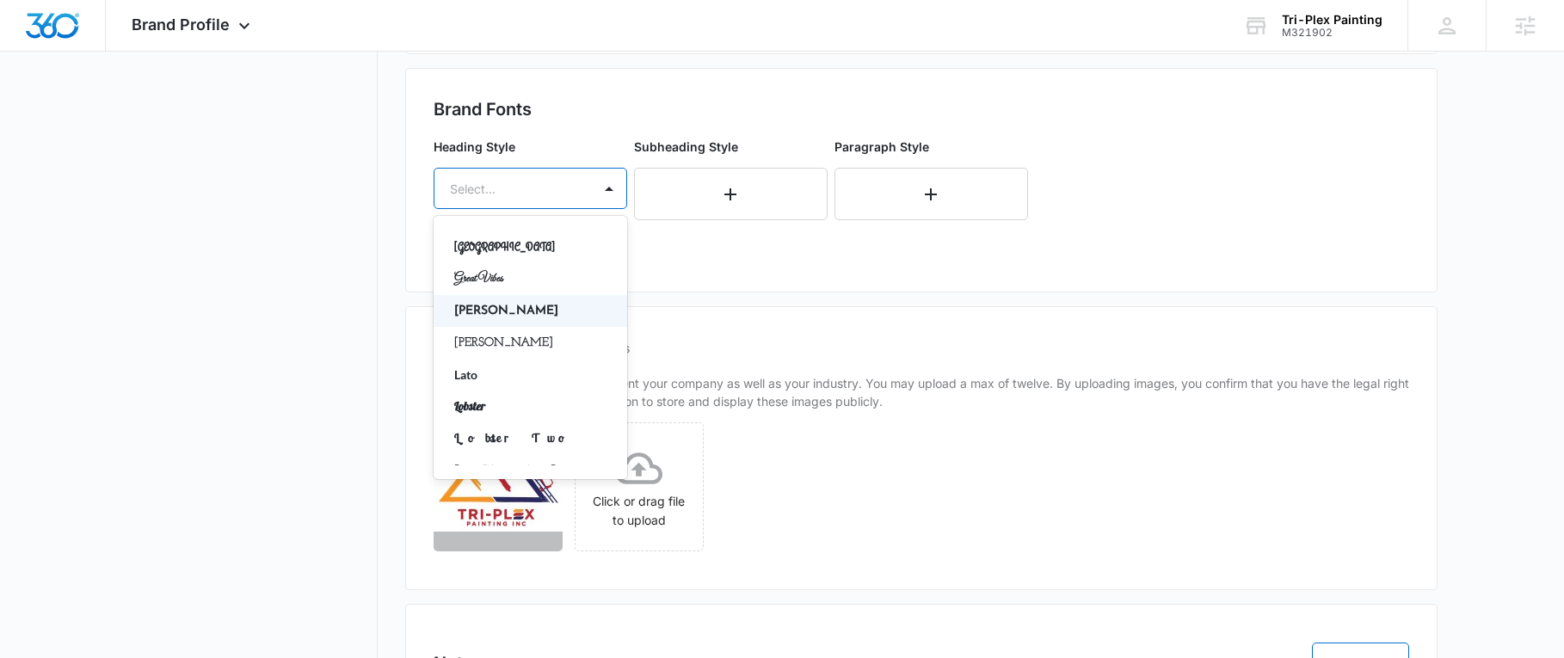
scroll to position [516, 0]
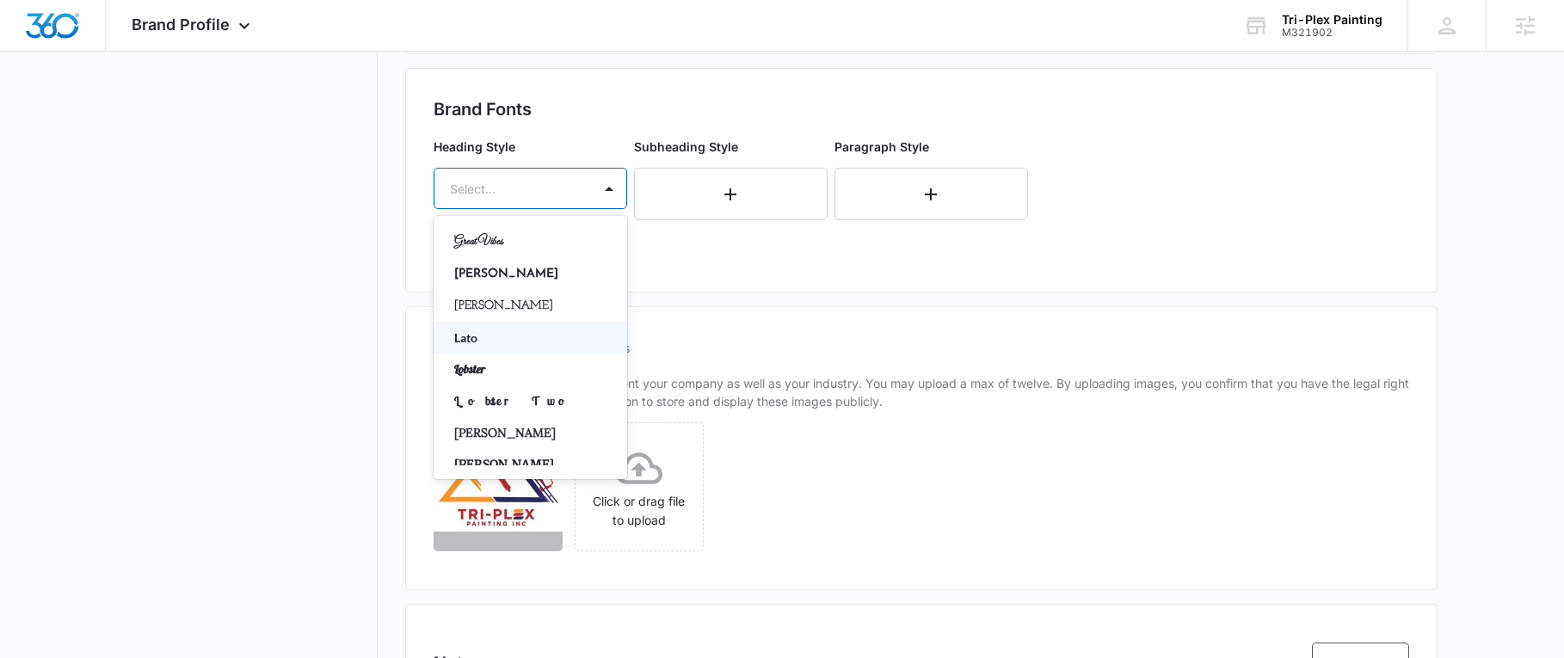
click at [475, 332] on p "Lato" at bounding box center [528, 338] width 149 height 18
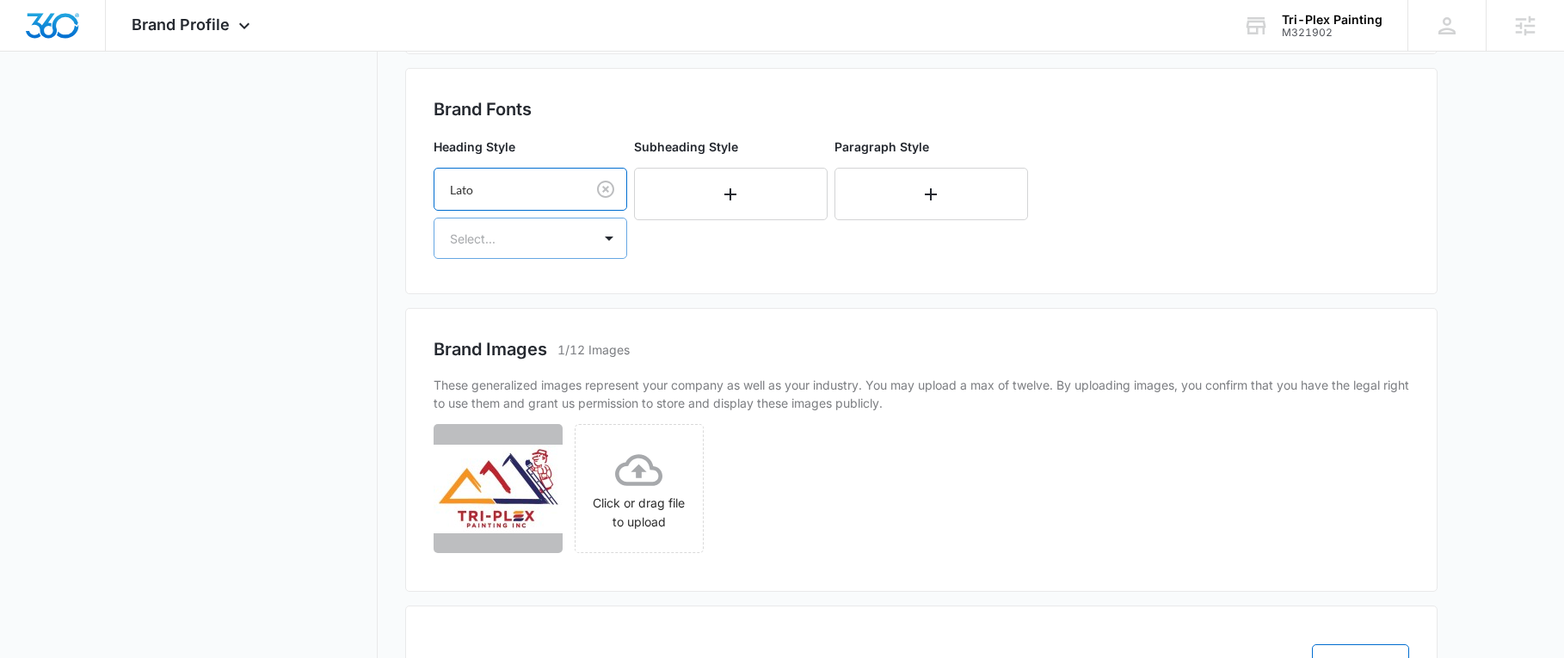
click at [508, 237] on div at bounding box center [510, 239] width 120 height 22
click at [477, 325] on p "Bold" at bounding box center [528, 331] width 149 height 18
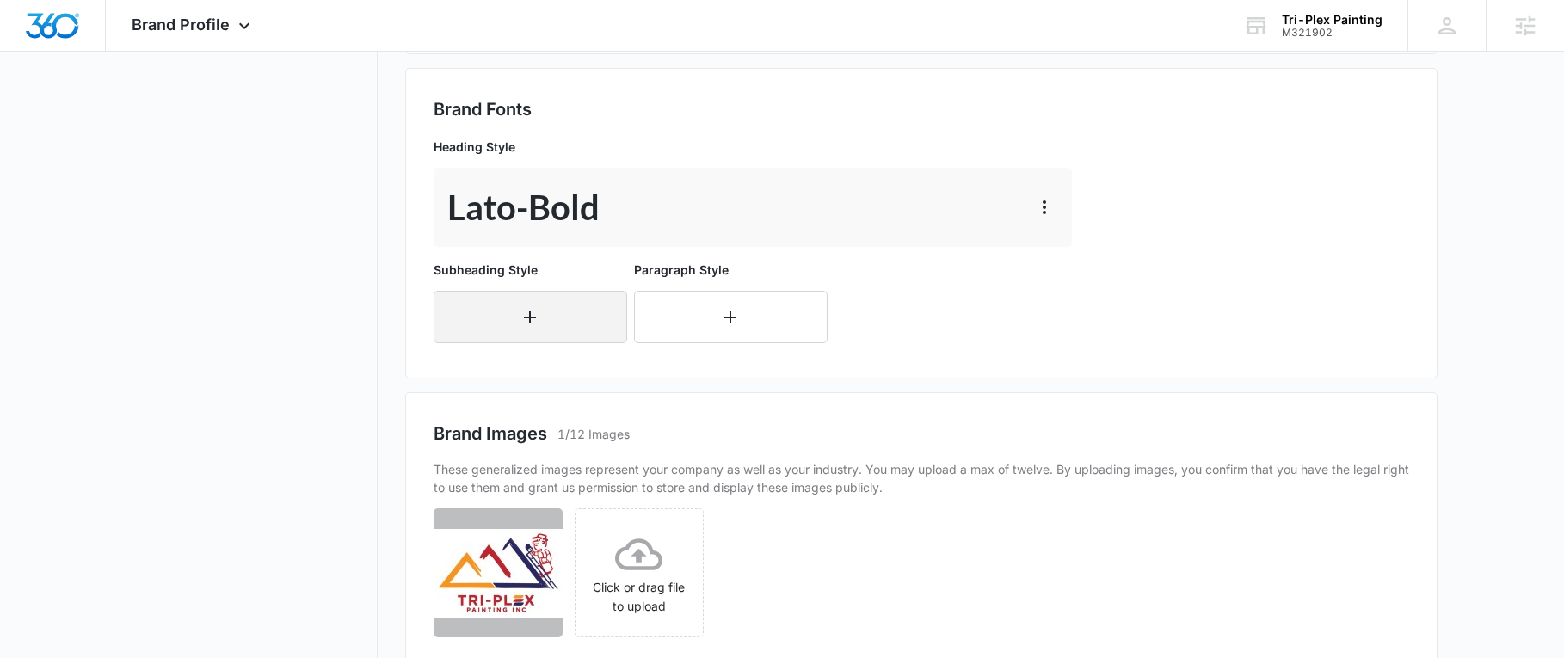
click at [506, 303] on button "button" at bounding box center [531, 317] width 194 height 52
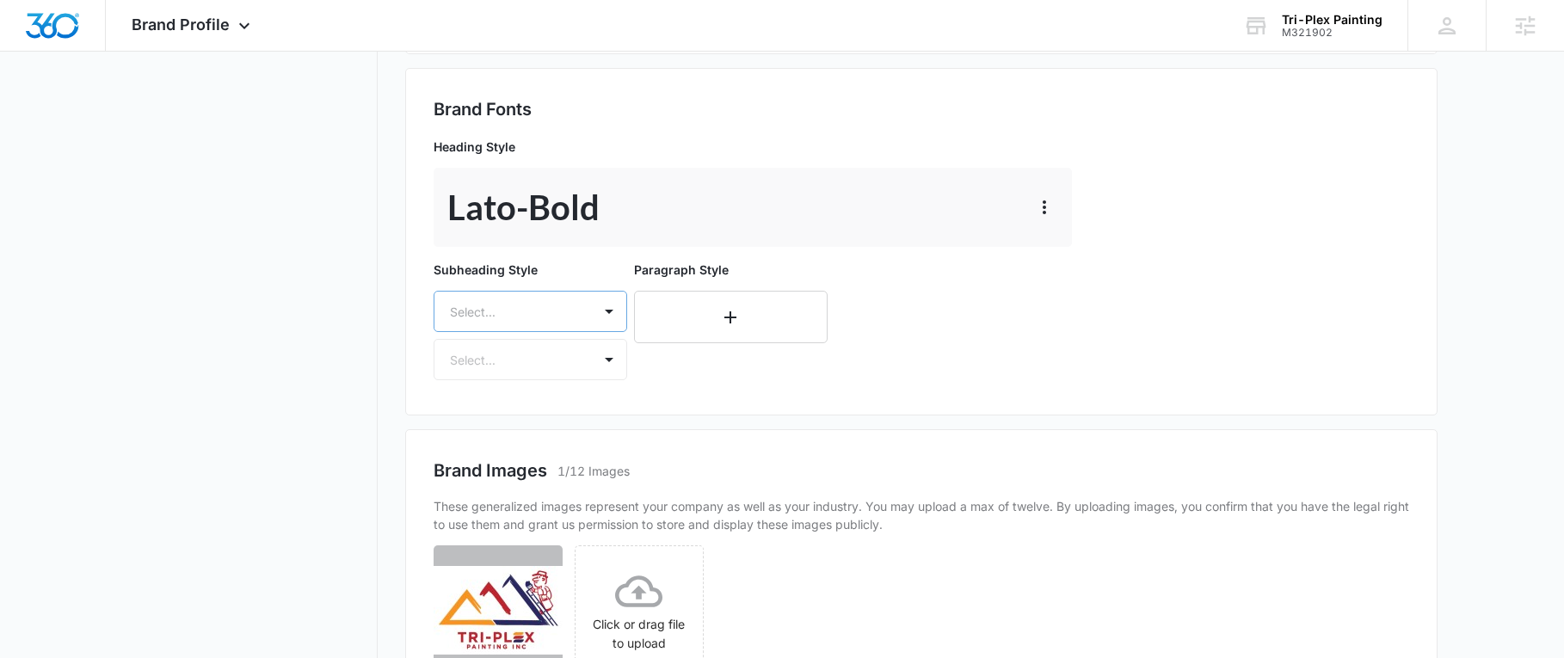
click at [549, 307] on div at bounding box center [510, 312] width 120 height 22
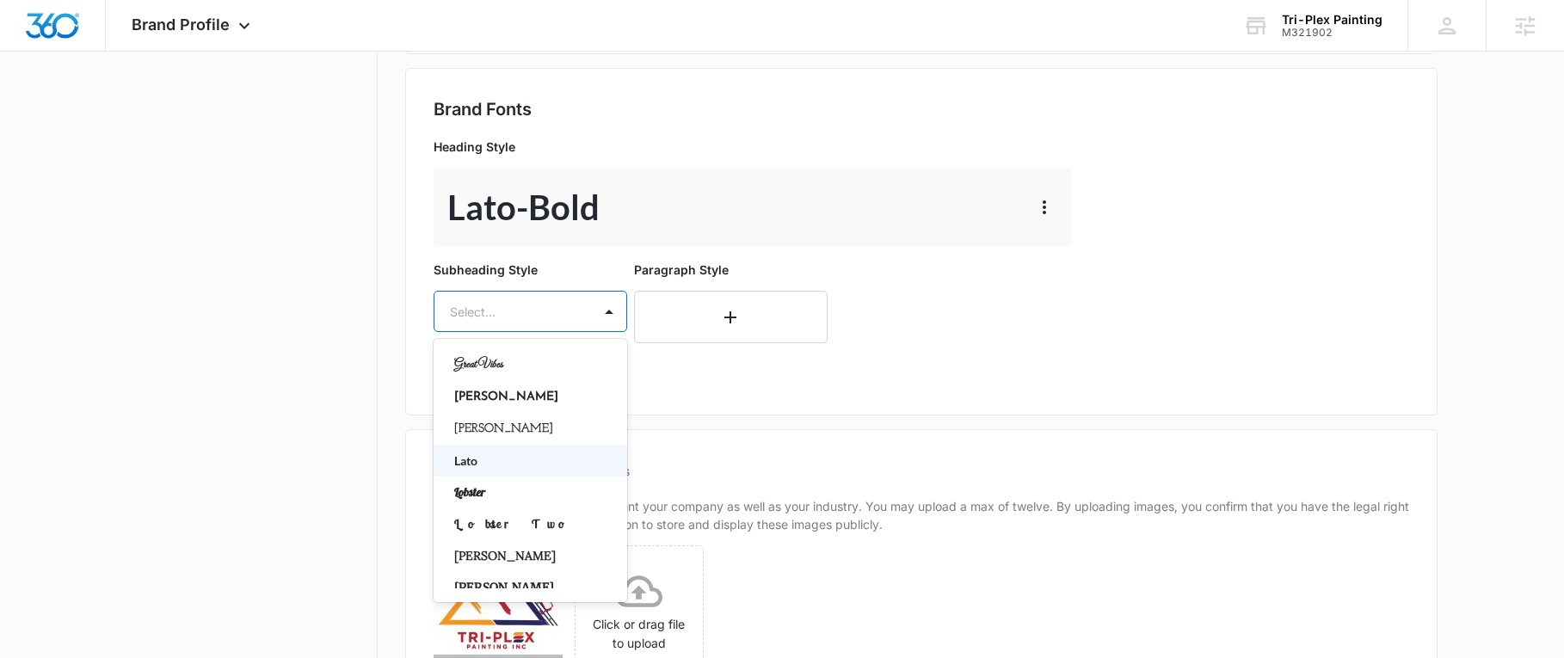
click at [491, 459] on p "Lato" at bounding box center [528, 461] width 149 height 18
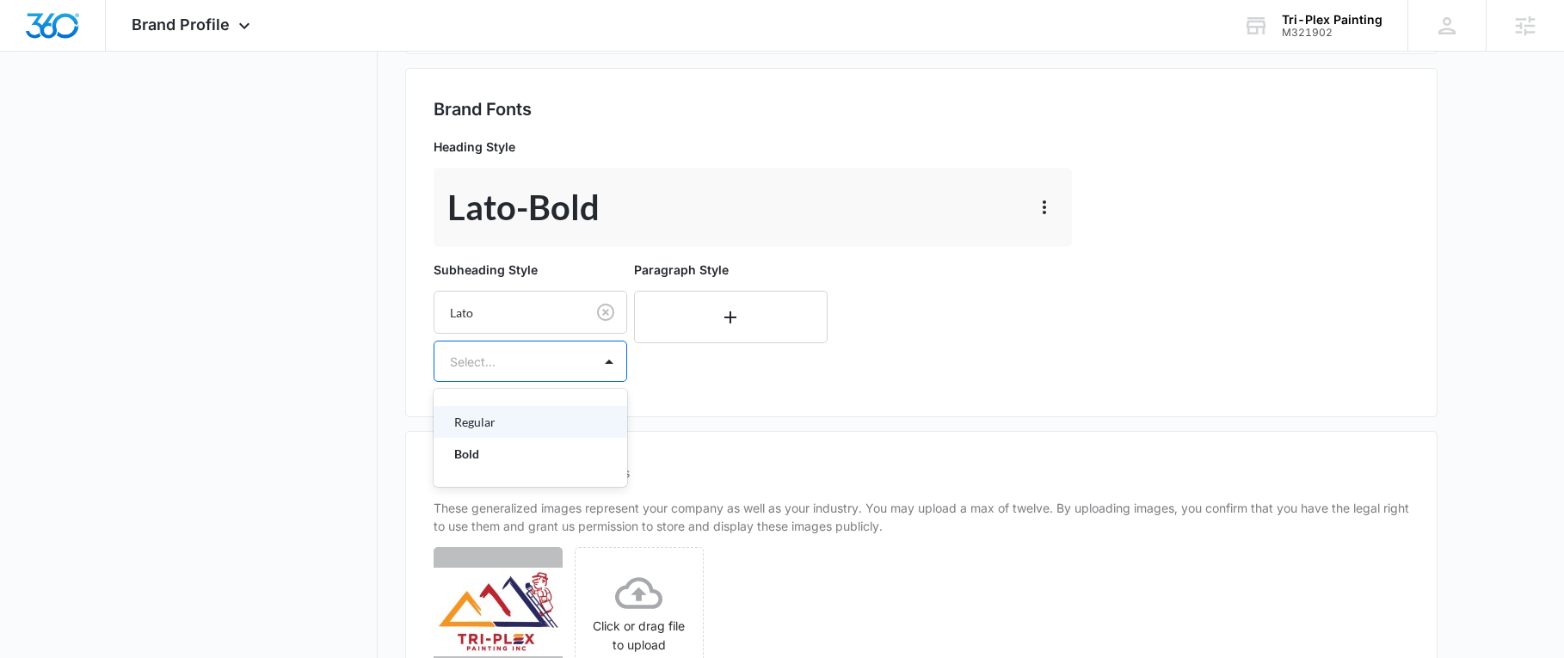
click at [502, 361] on div at bounding box center [510, 362] width 120 height 22
click at [488, 425] on p "Regular" at bounding box center [528, 422] width 149 height 18
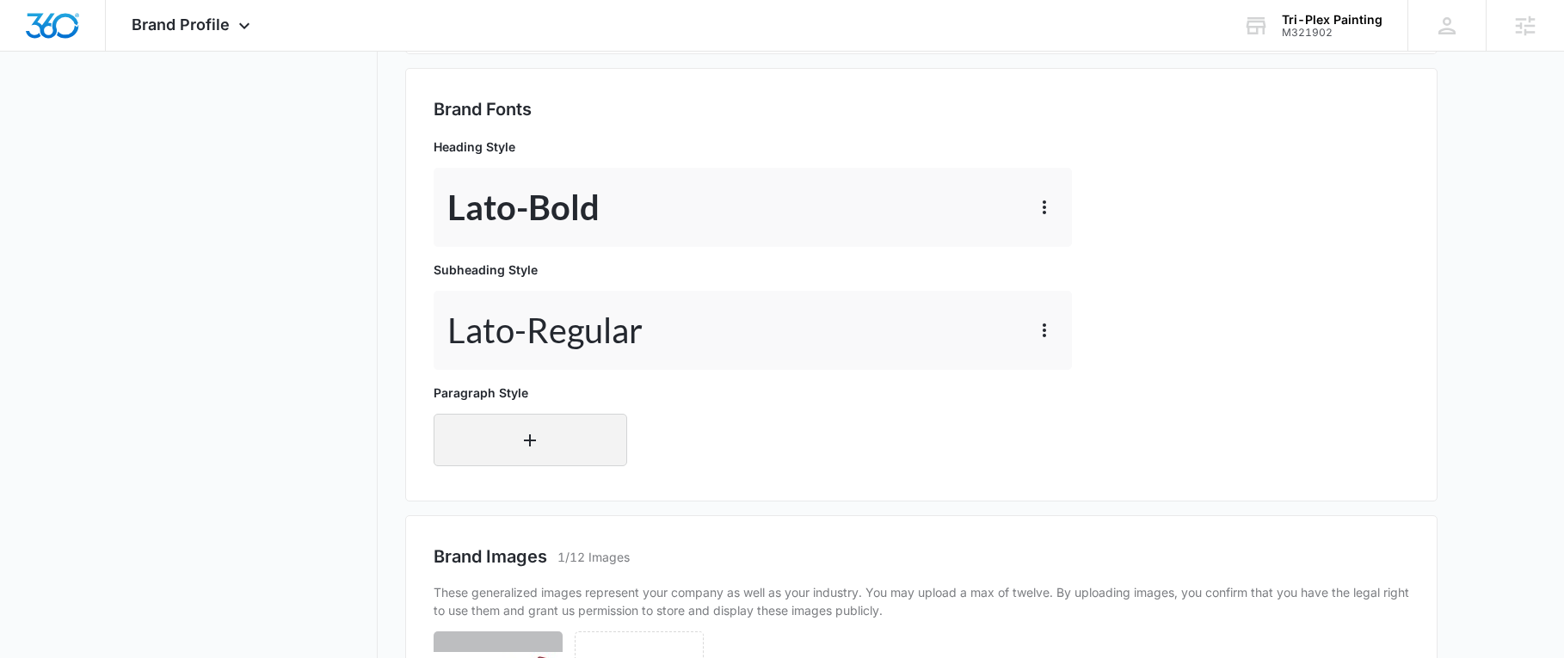
click at [486, 435] on button "button" at bounding box center [531, 440] width 194 height 52
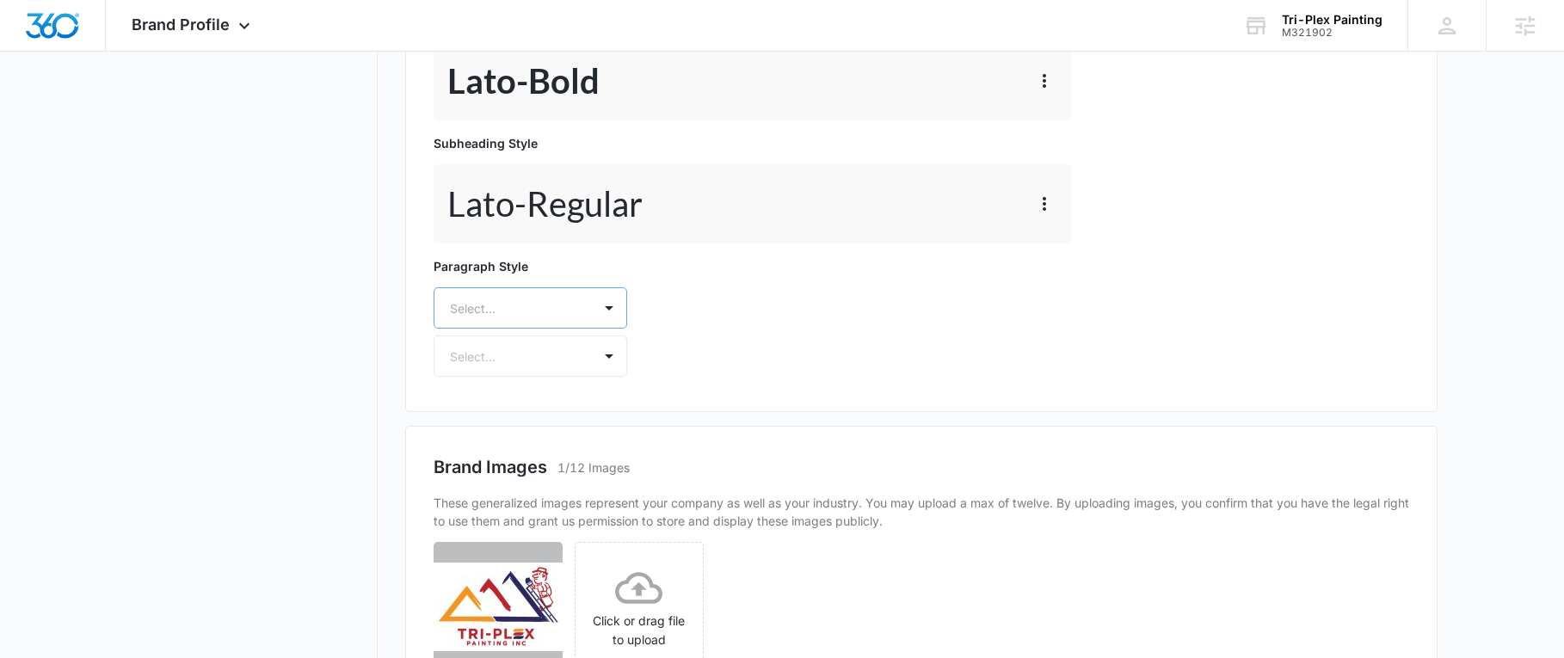
scroll to position [775, 0]
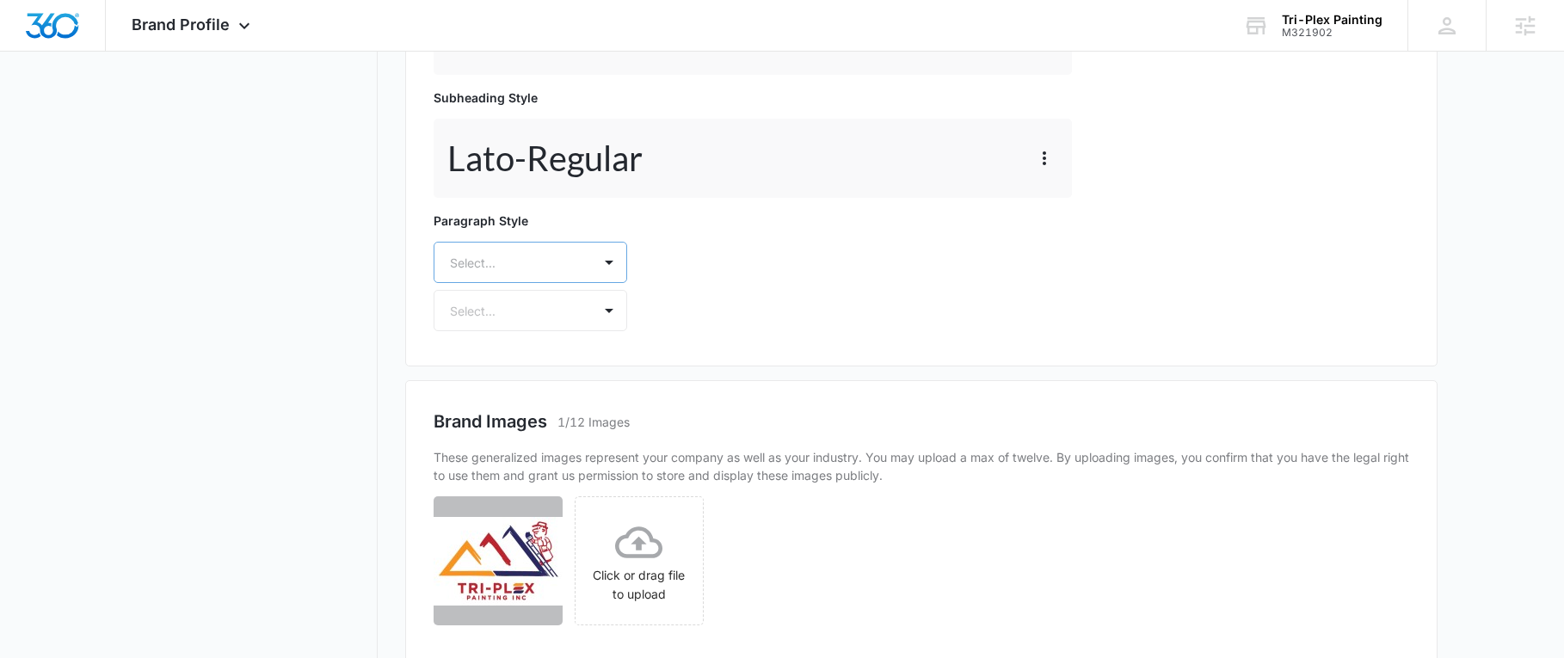
click at [475, 268] on div at bounding box center [510, 263] width 120 height 22
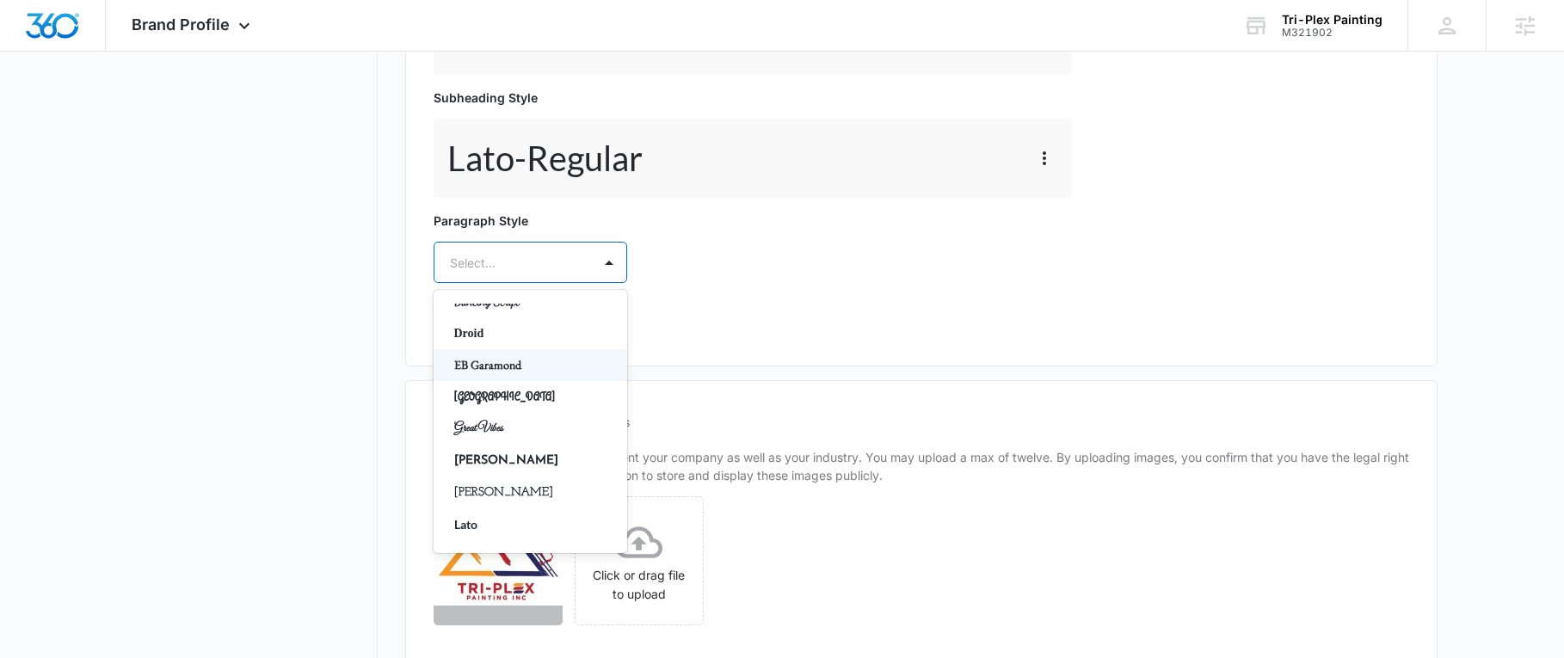
scroll to position [516, 0]
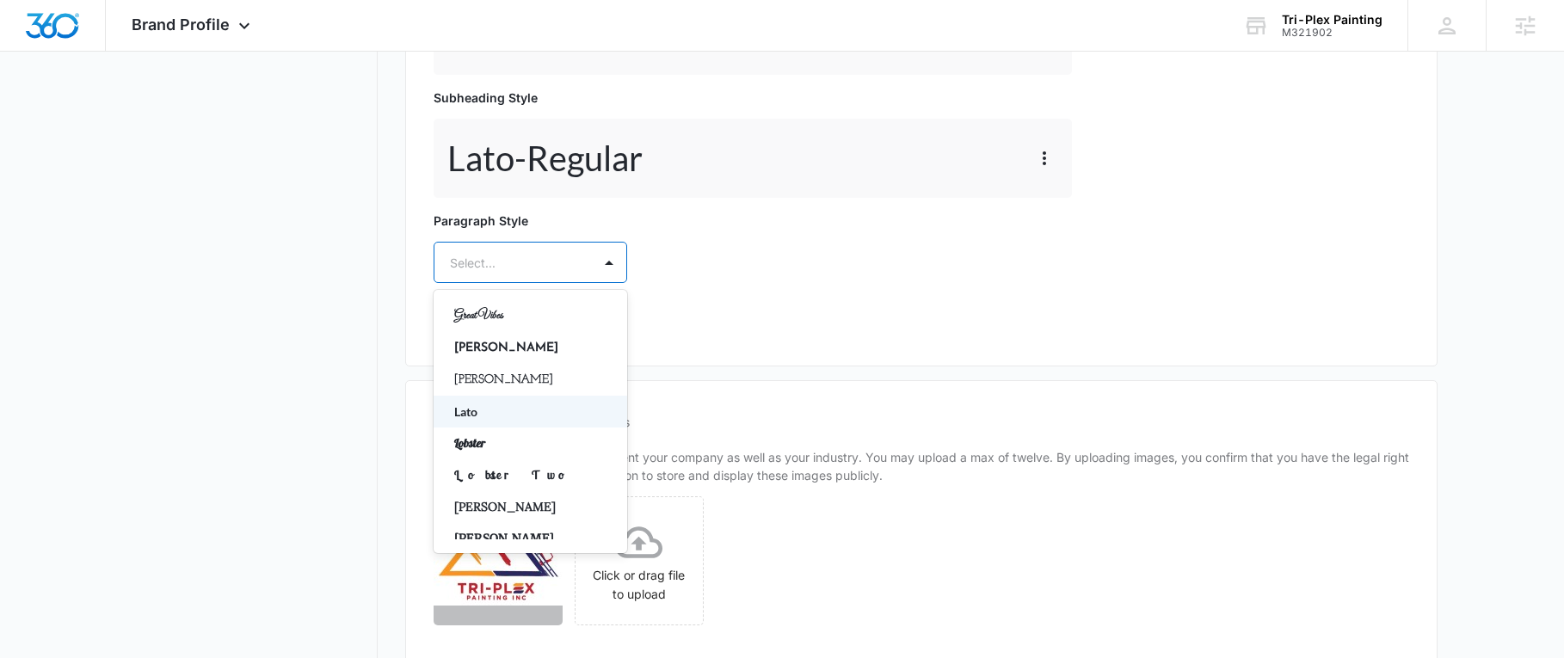
click at [506, 414] on p "Lato" at bounding box center [528, 412] width 149 height 18
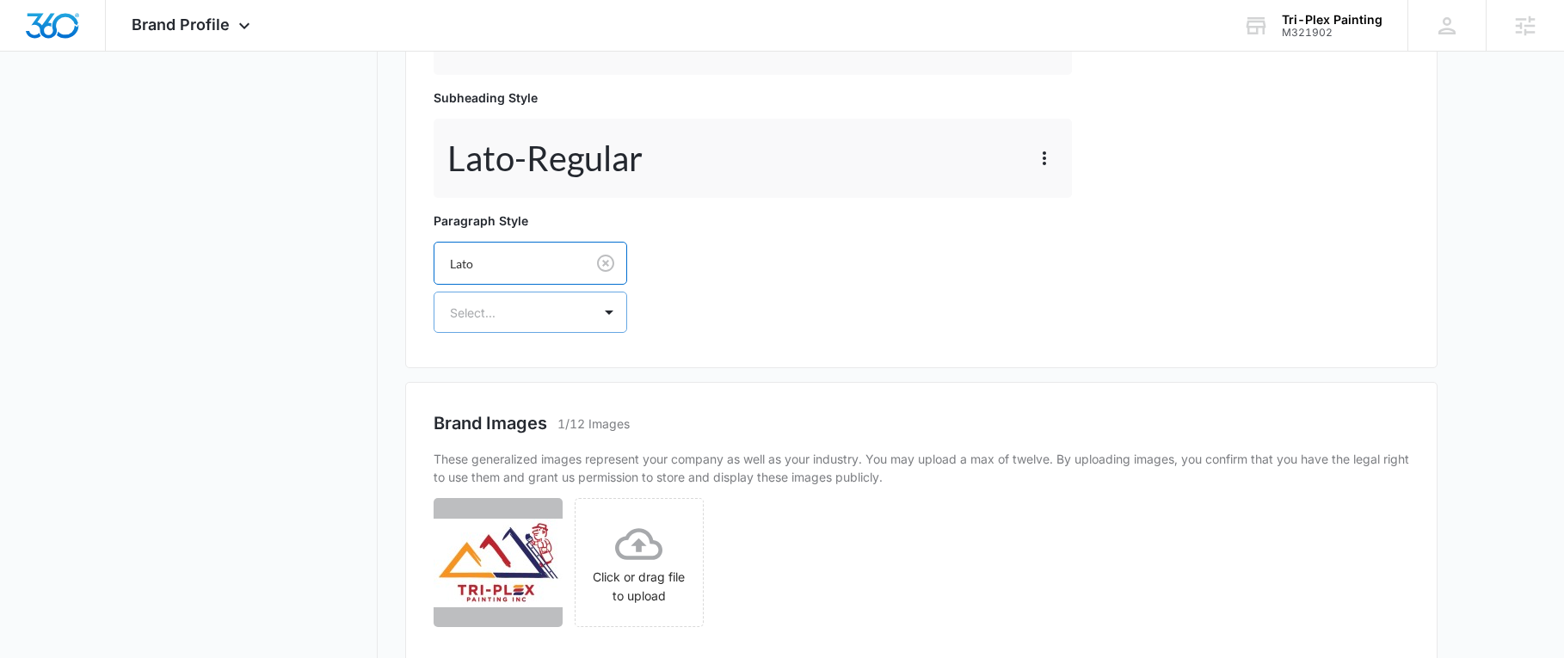
click at [493, 317] on div at bounding box center [510, 313] width 120 height 22
click at [489, 367] on p "Regular" at bounding box center [528, 373] width 149 height 18
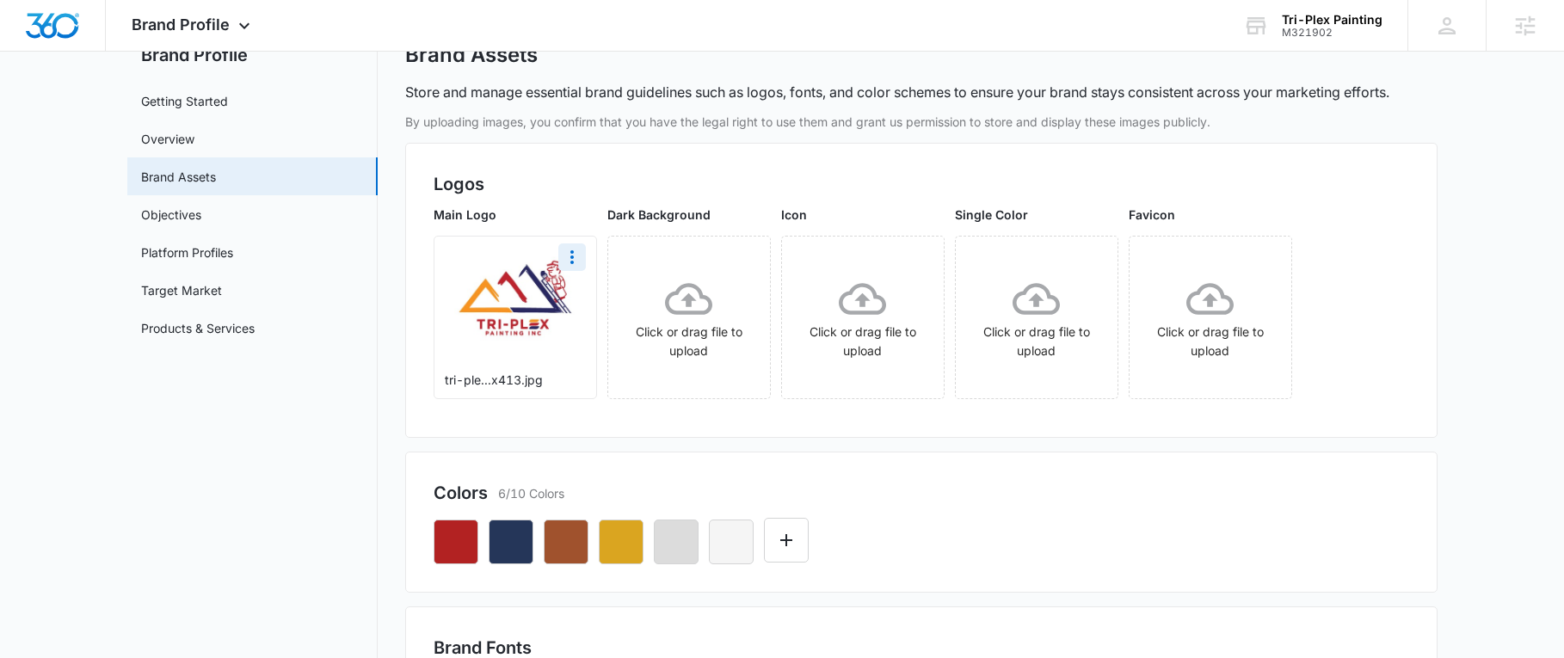
scroll to position [0, 0]
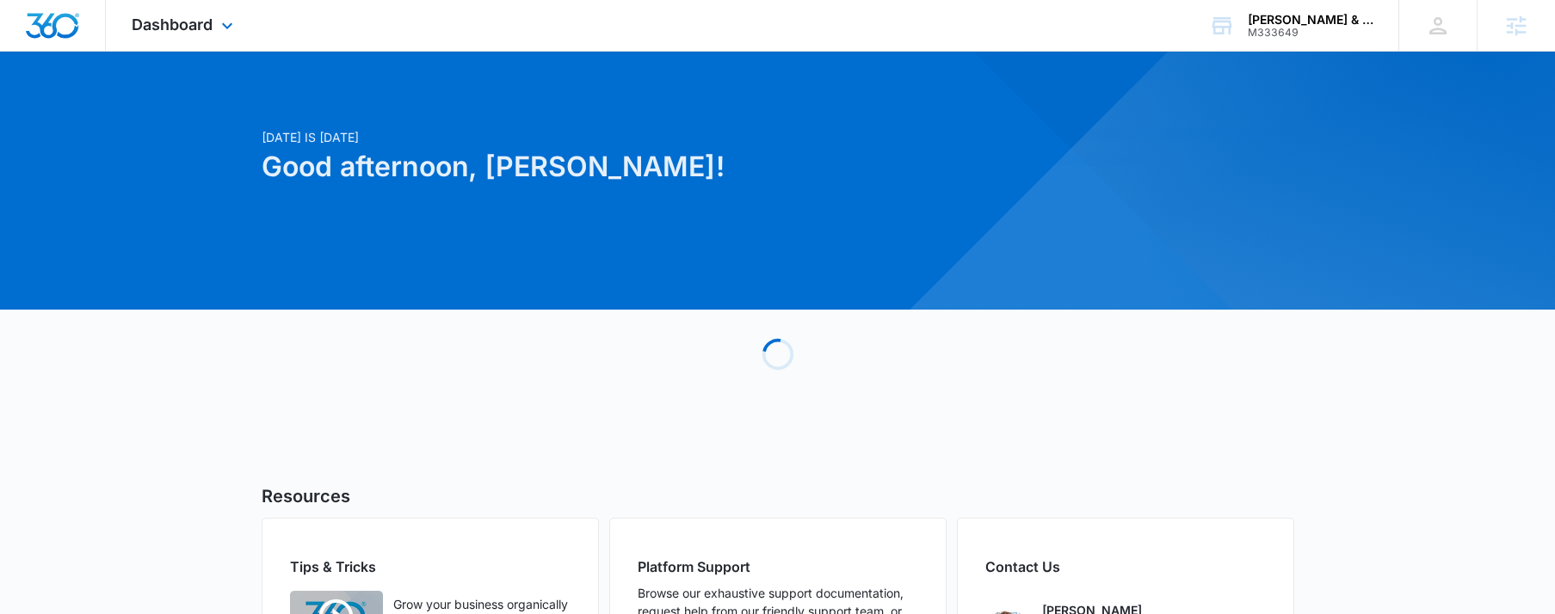
click at [214, 22] on div "Dashboard Apps Reputation Websites Forms CRM Email Social Content Ads Intellige…" at bounding box center [184, 25] width 157 height 51
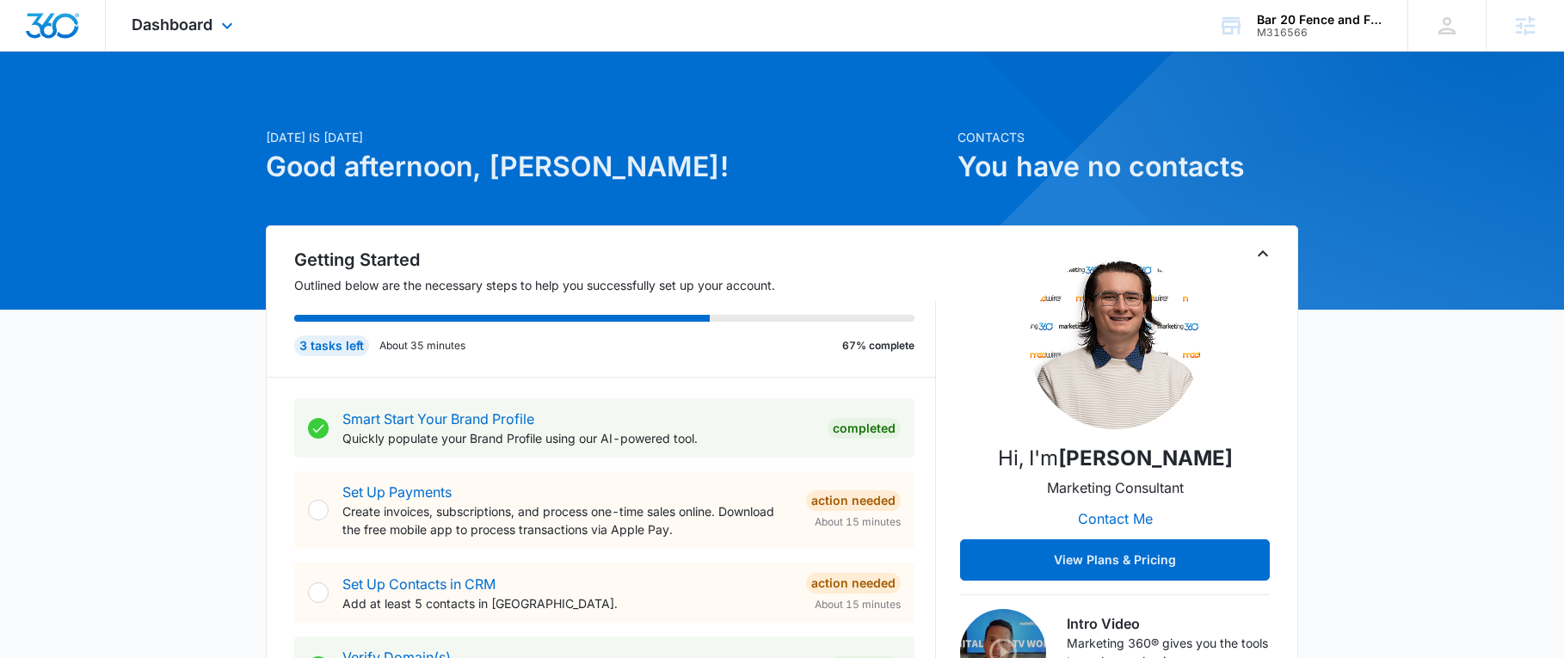
click at [163, 34] on div "Dashboard Apps Reputation Websites Forms CRM Email Social Content Ads Intellige…" at bounding box center [184, 25] width 157 height 51
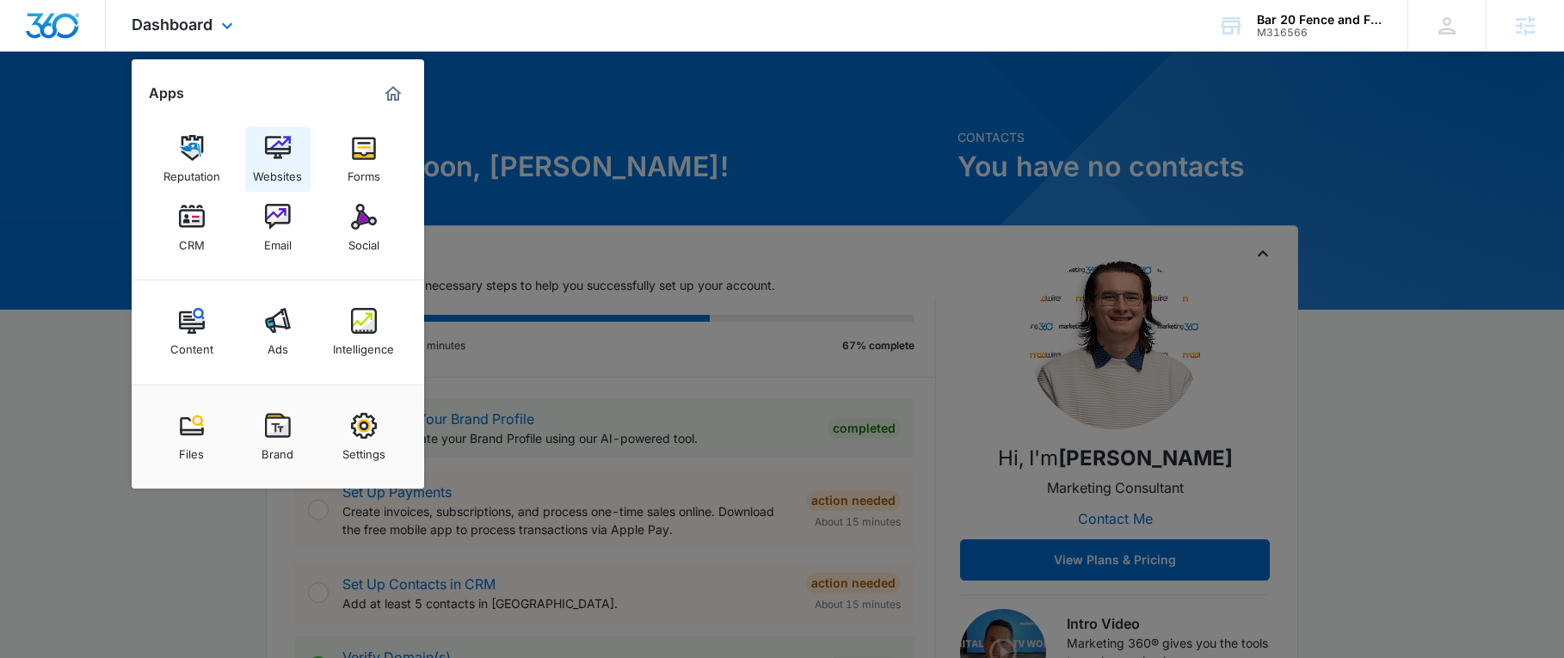
click at [268, 151] on img at bounding box center [278, 148] width 26 height 26
